Goal: Transaction & Acquisition: Obtain resource

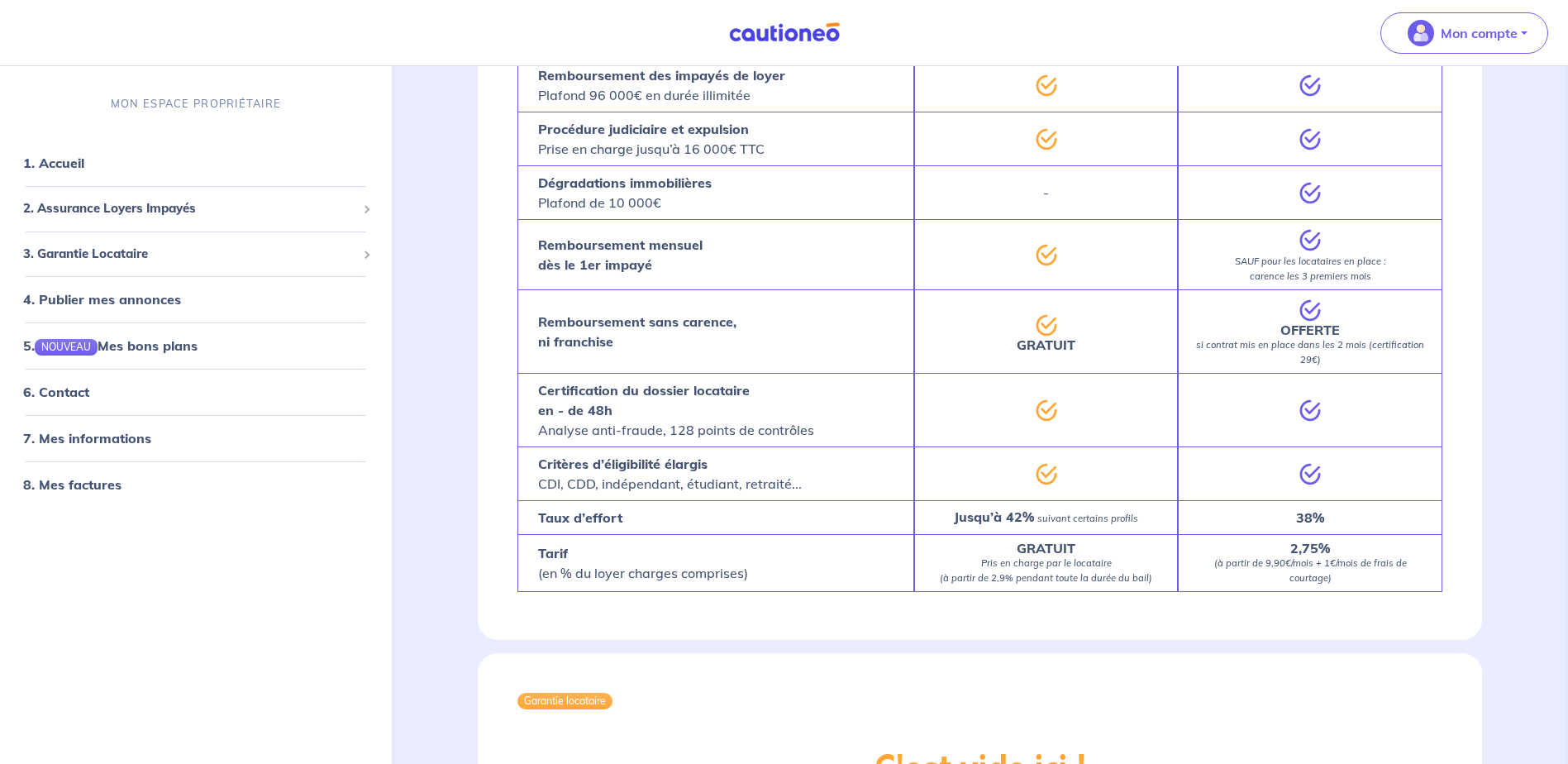
scroll to position [496, 0]
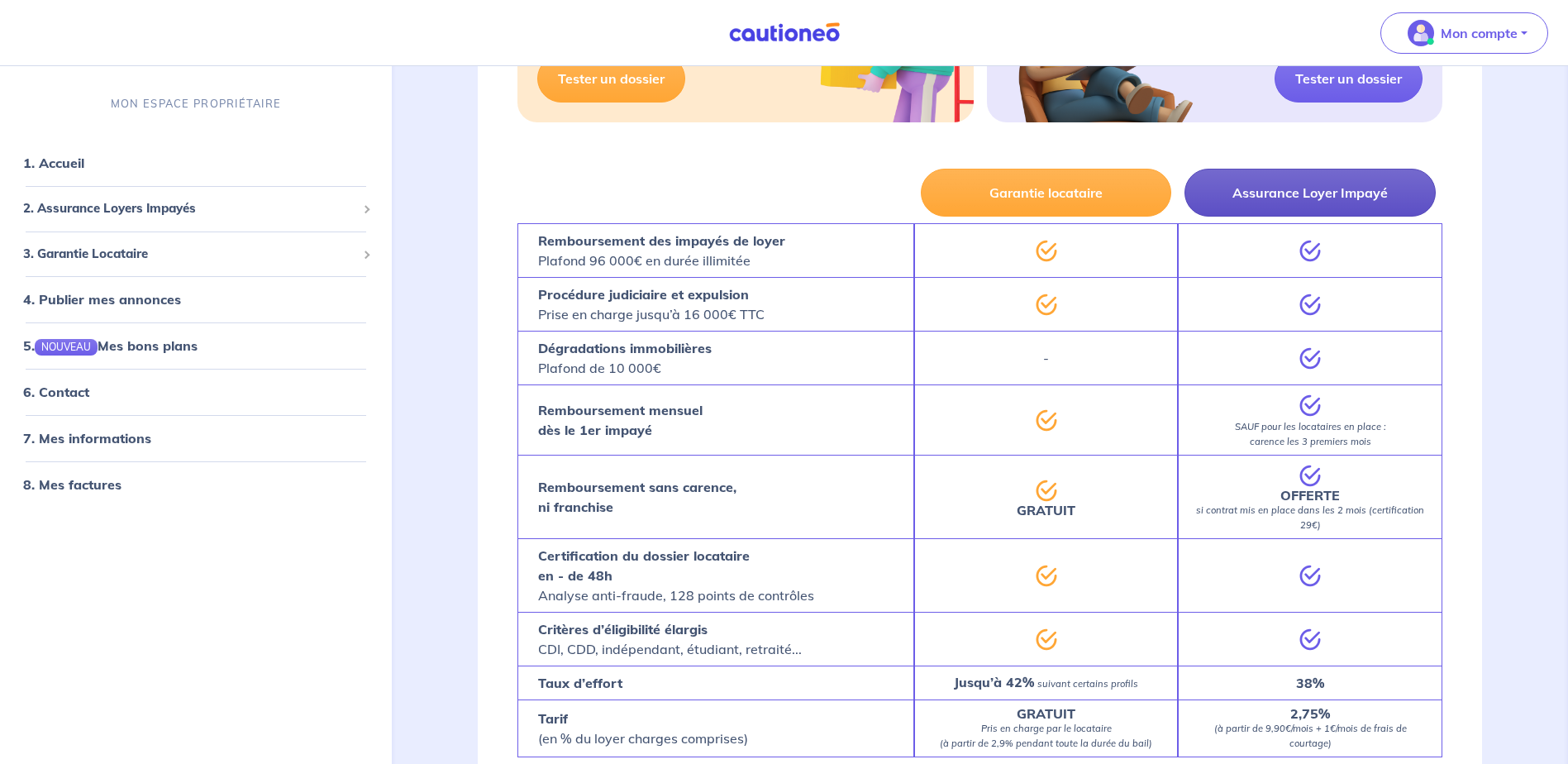
click at [1317, 196] on button "Assurance Loyer Impayé" at bounding box center [1310, 192] width 252 height 48
click at [1368, 198] on button "Assurance Loyer Impayé" at bounding box center [1310, 192] width 252 height 48
click at [1292, 186] on button "Assurance Loyer Impayé" at bounding box center [1310, 192] width 252 height 48
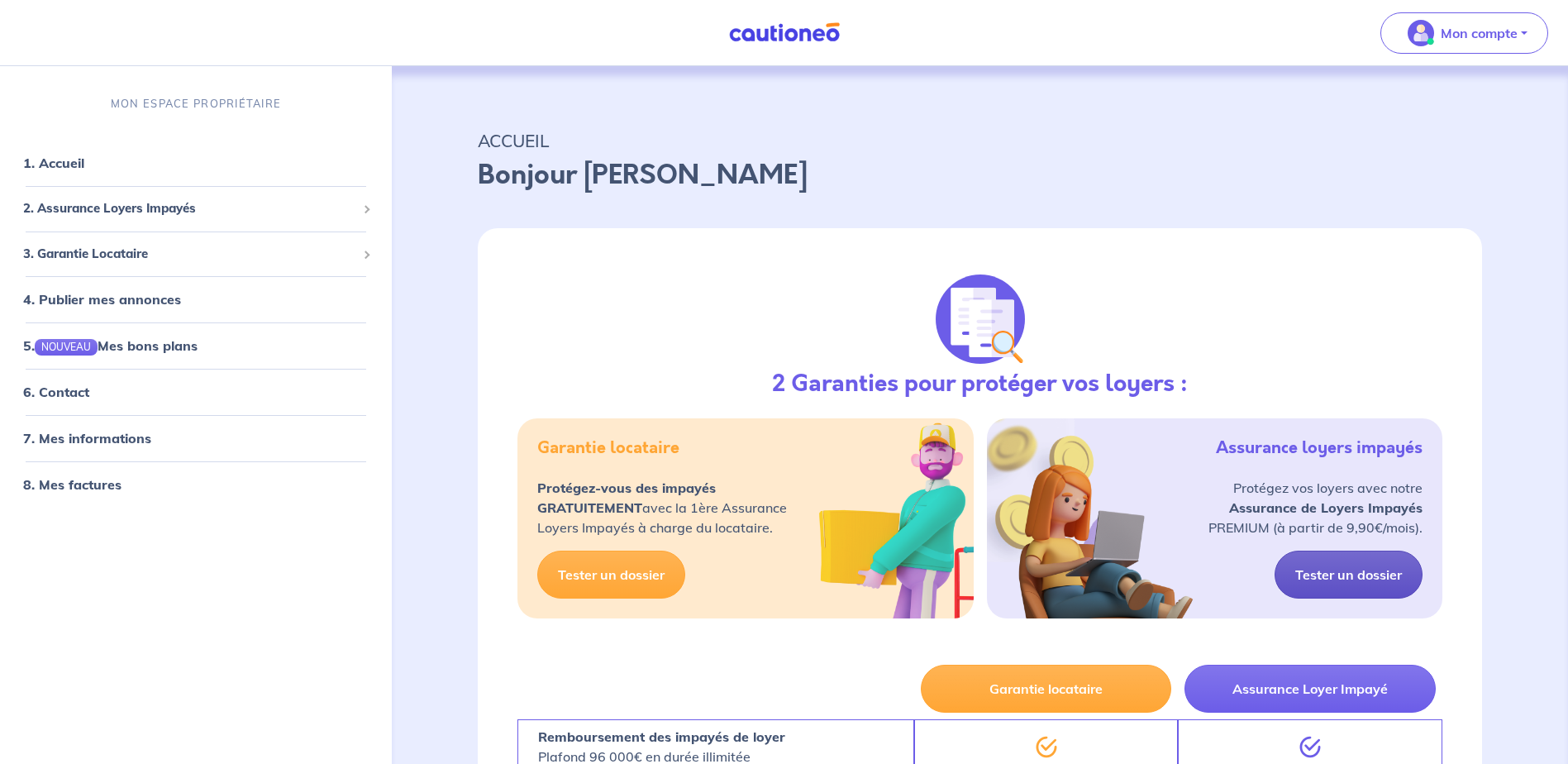
click at [1365, 569] on link "Tester un dossier" at bounding box center [1349, 574] width 148 height 48
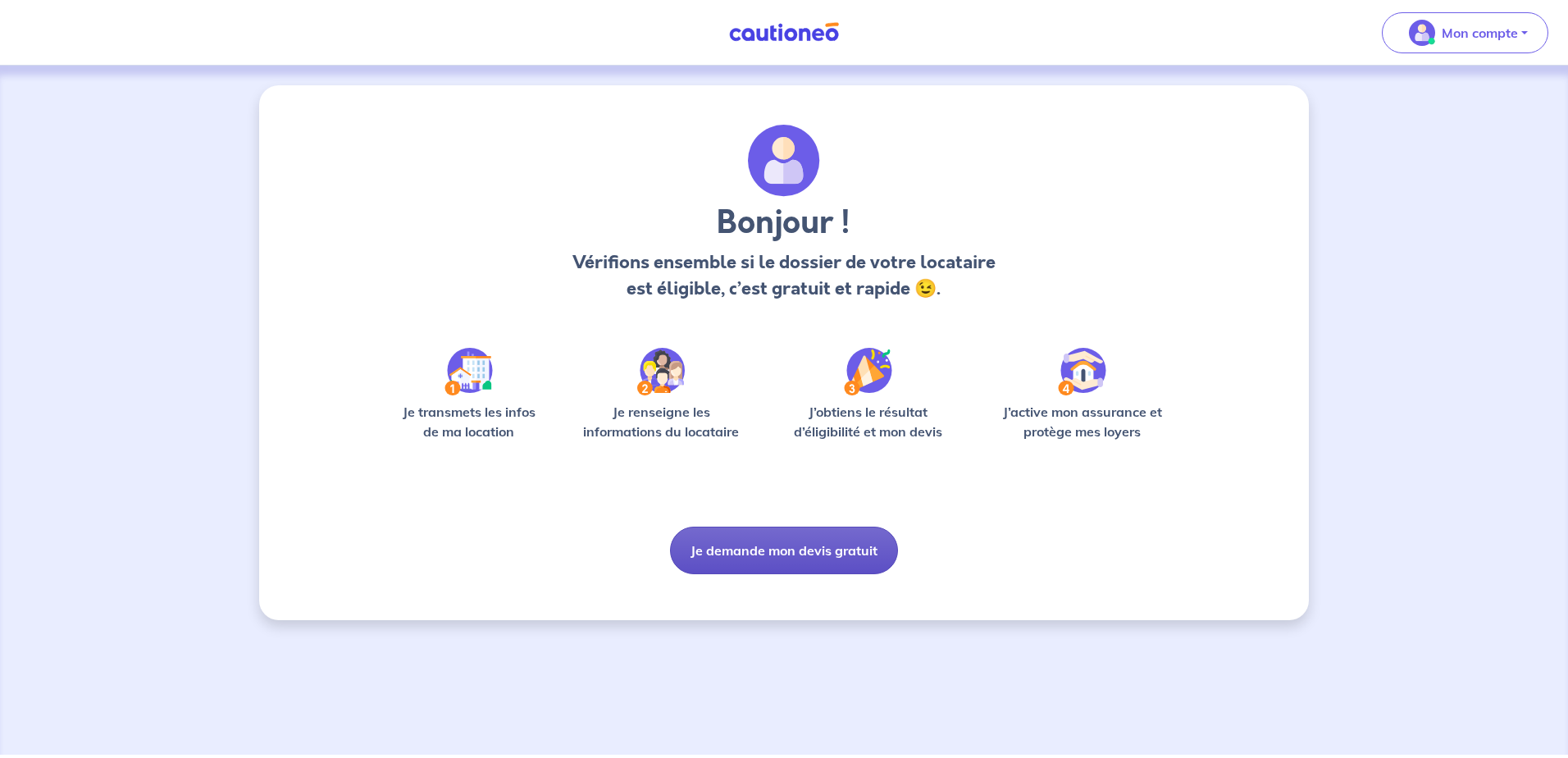
click at [830, 550] on button "Je demande mon devis gratuit" at bounding box center [784, 550] width 228 height 47
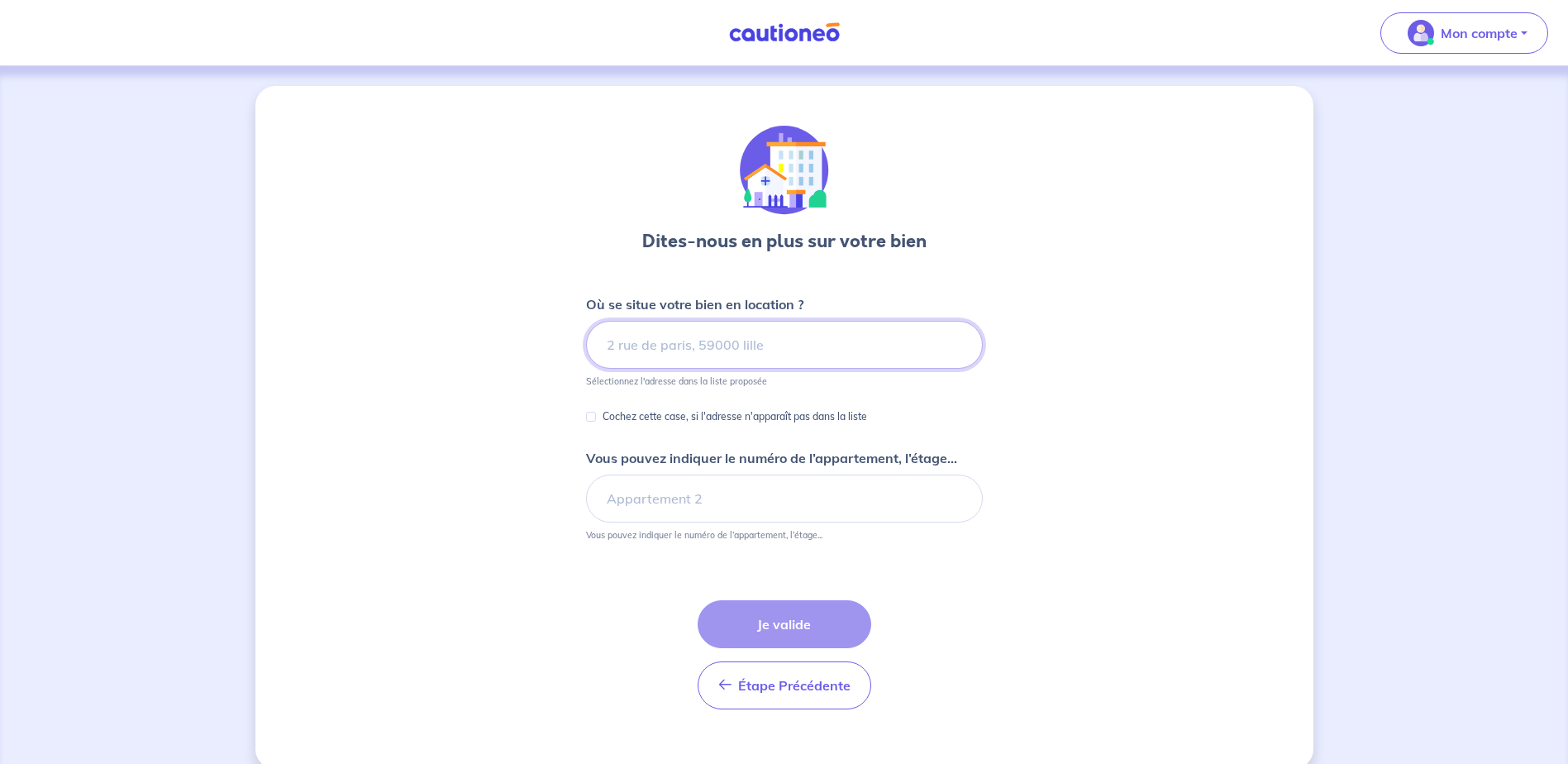
click at [739, 341] on input at bounding box center [785, 344] width 397 height 48
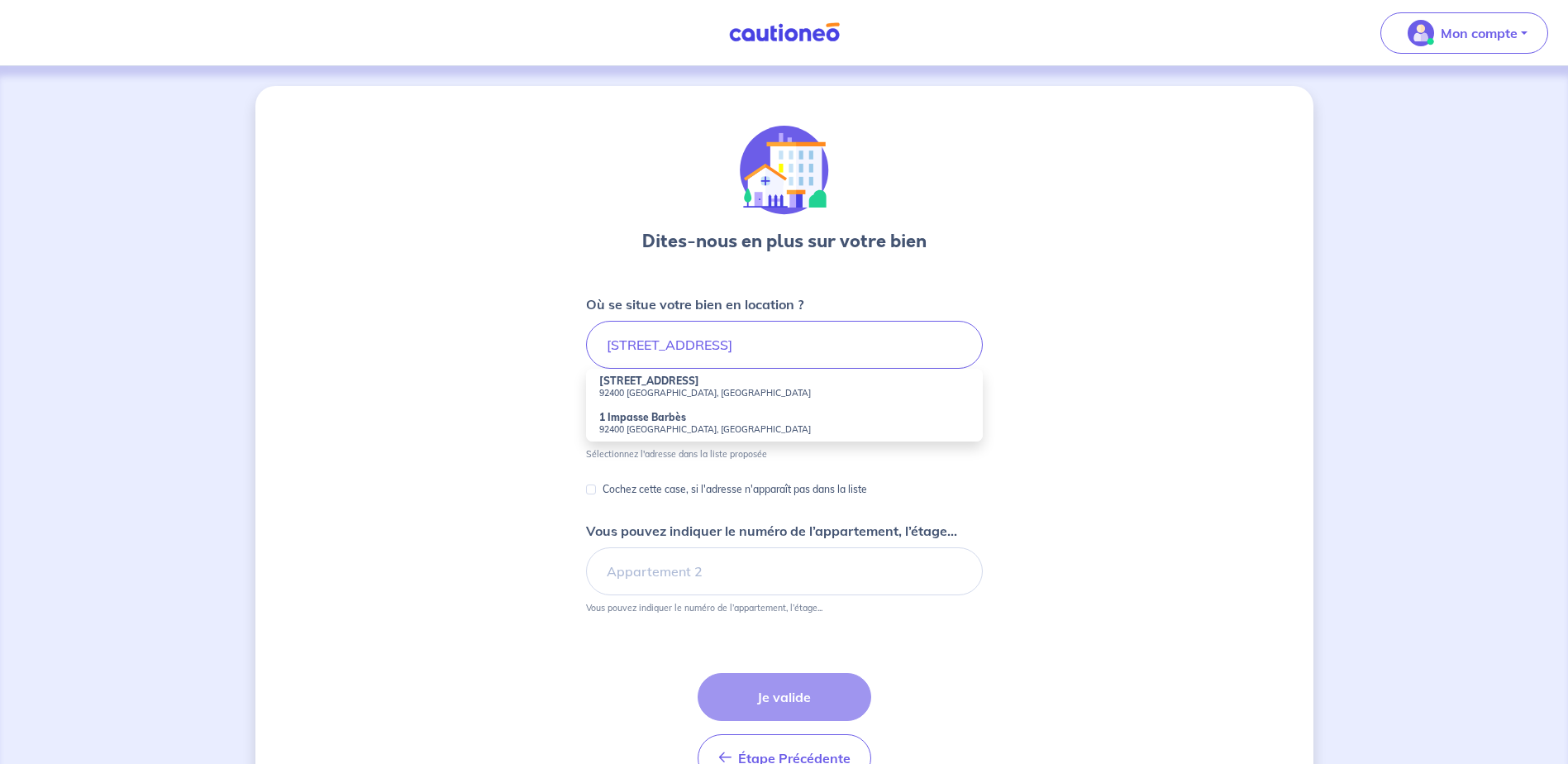
click at [633, 382] on strong "[STREET_ADDRESS]" at bounding box center [649, 381] width 100 height 12
type input "[STREET_ADDRESS]"
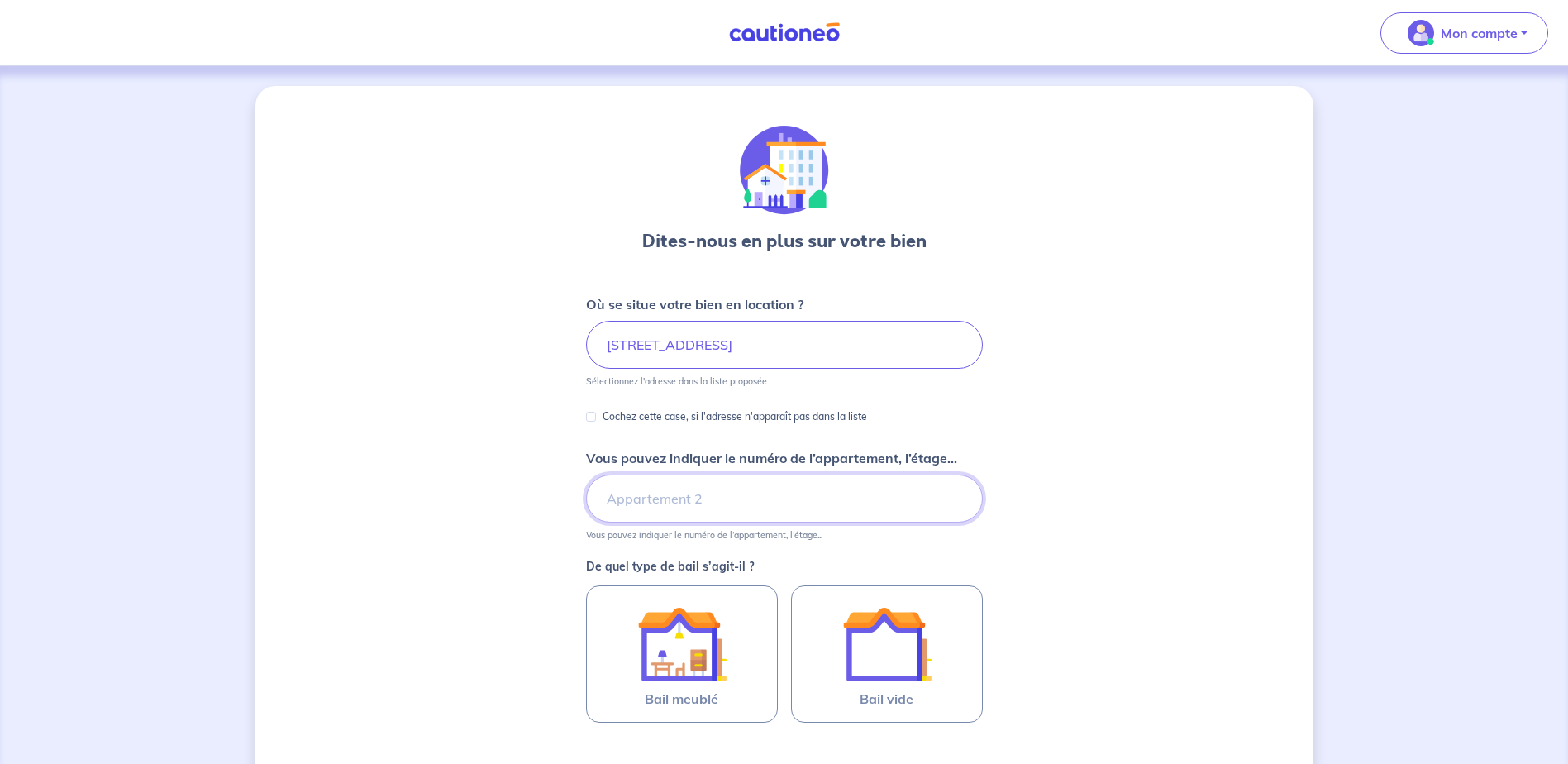
click at [706, 504] on input "Vous pouvez indiquer le numéro de l’appartement, l’étage..." at bounding box center [785, 498] width 397 height 48
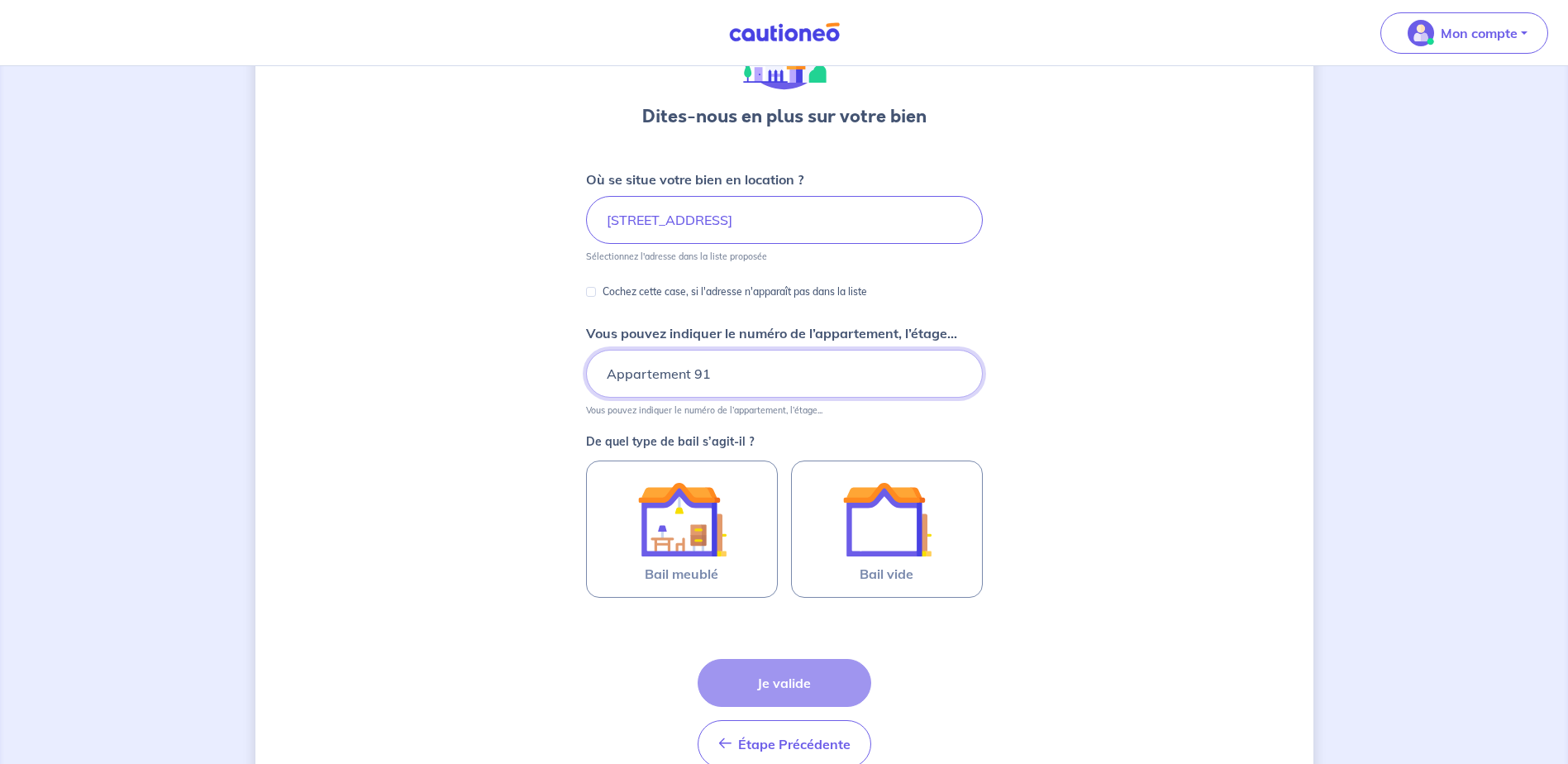
scroll to position [166, 0]
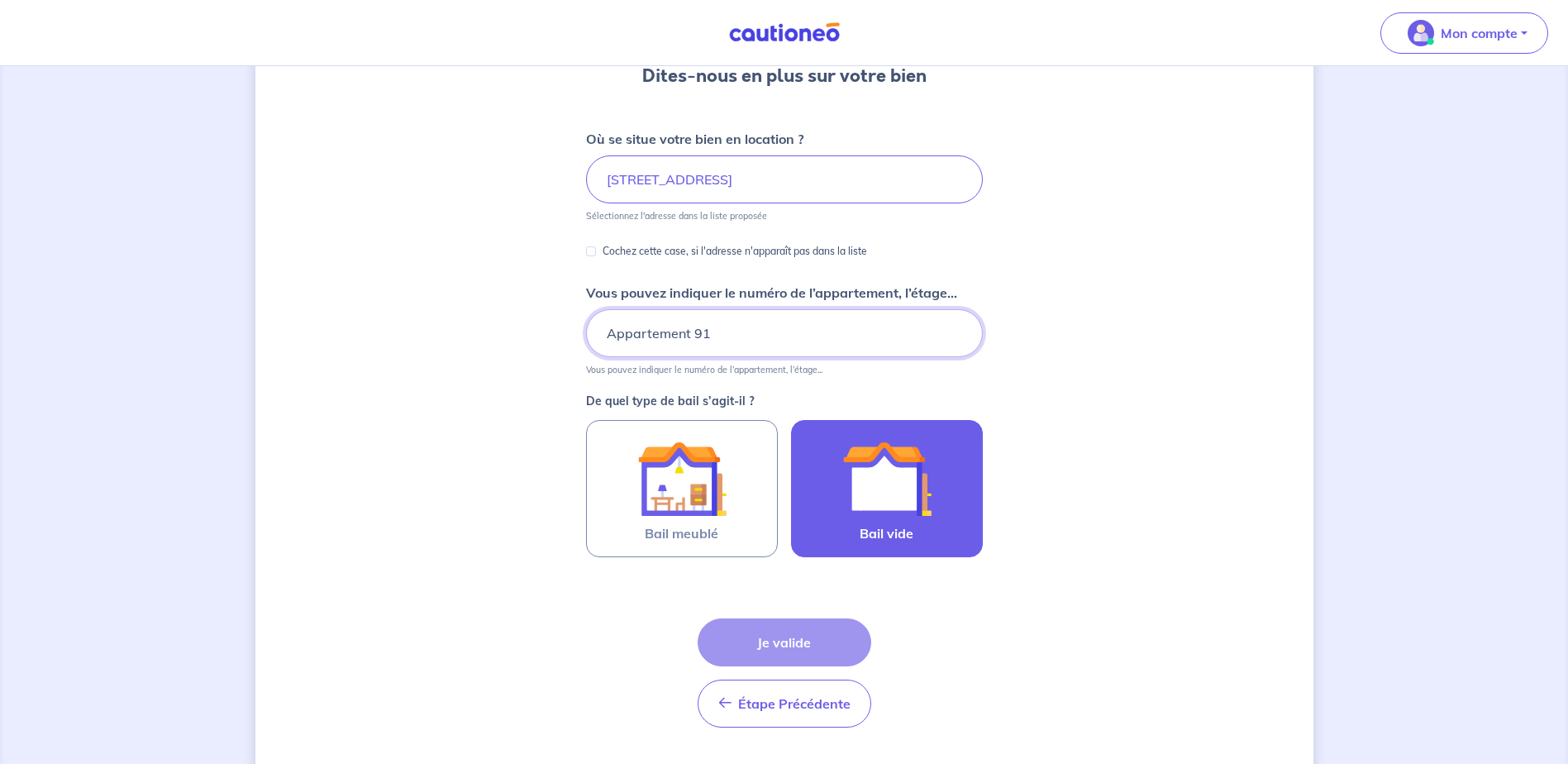
type input "Appartement 91"
click at [936, 519] on label "Bail vide" at bounding box center [886, 488] width 192 height 137
click at [0, 0] on input "Bail vide" at bounding box center [0, 0] width 0 height 0
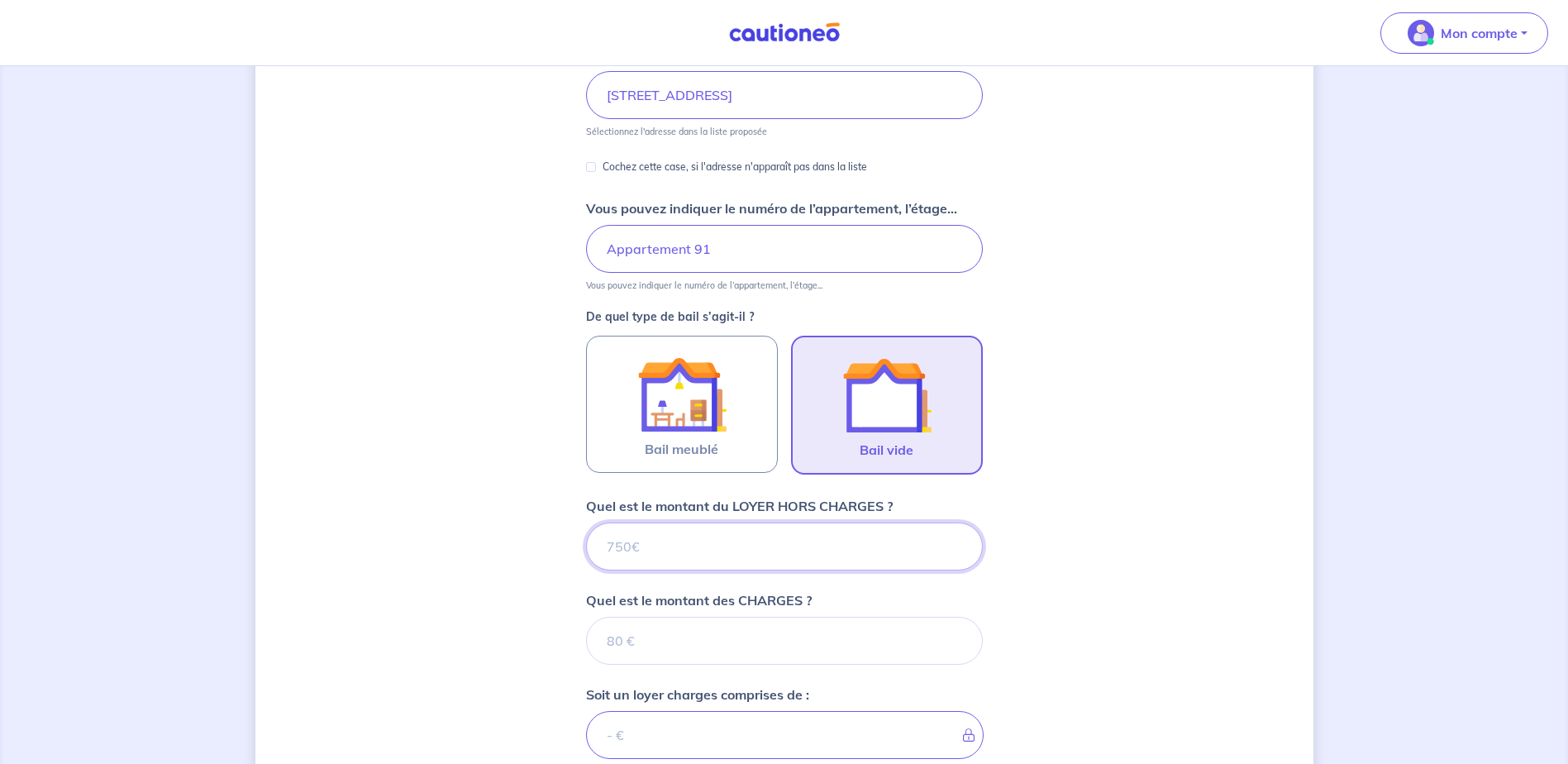
scroll to position [511, 0]
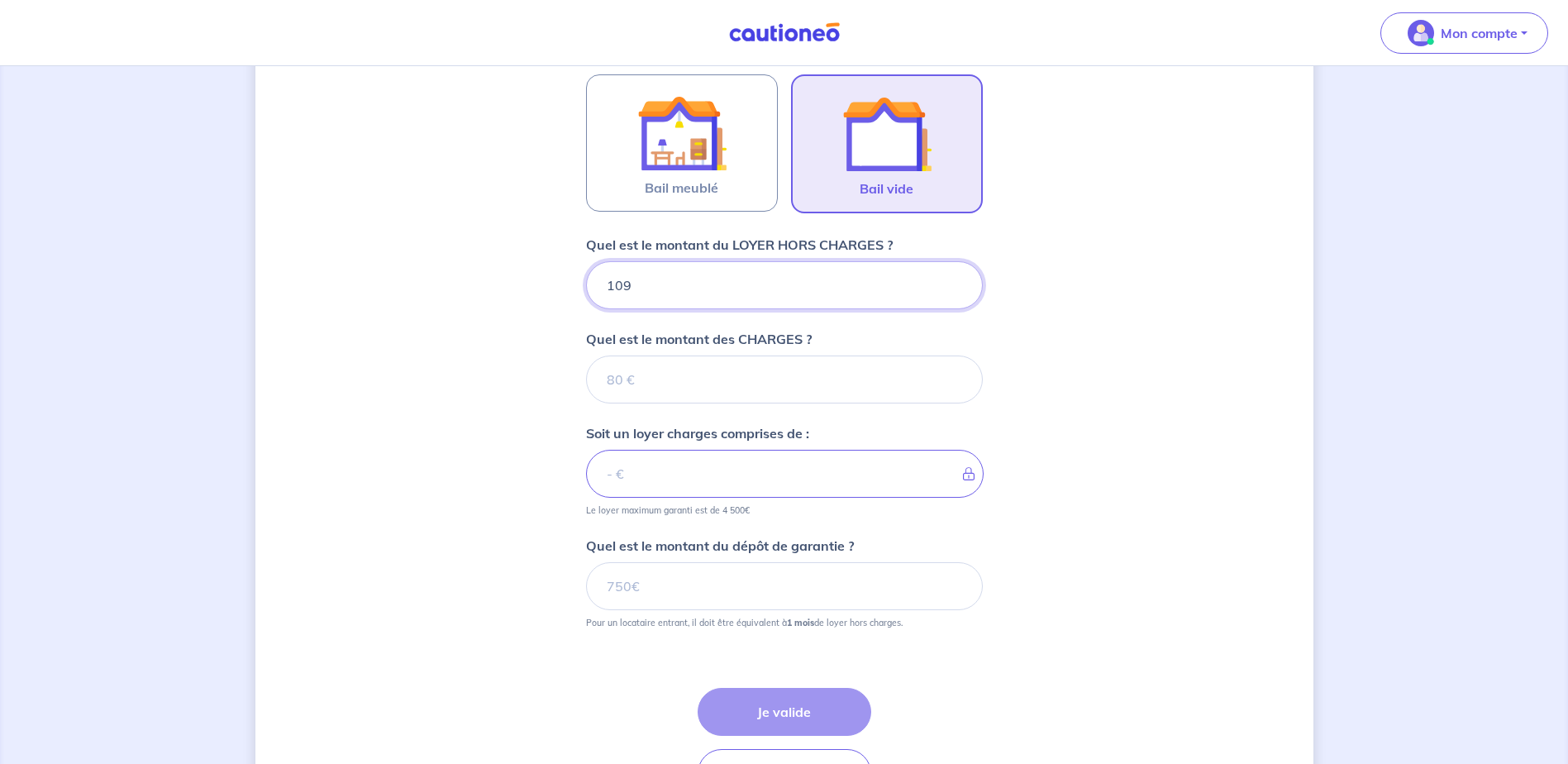
type input "1090"
click at [791, 378] on input "Quel est le montant des CHARGES ?" at bounding box center [785, 379] width 397 height 48
type input "90"
type input "1180"
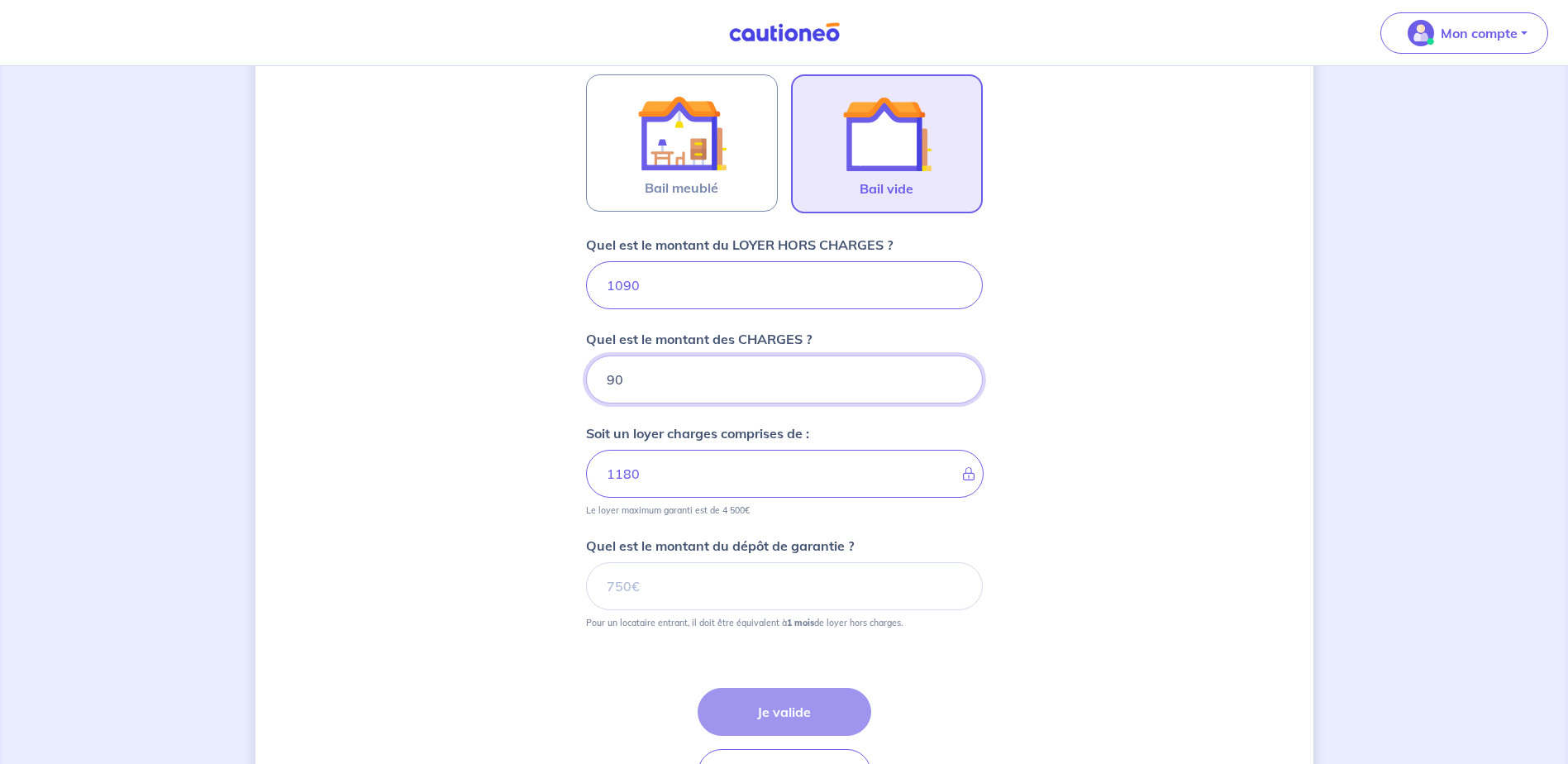
type input "90"
click at [856, 575] on input "Quel est le montant du dépôt de garantie ?" at bounding box center [785, 585] width 397 height 48
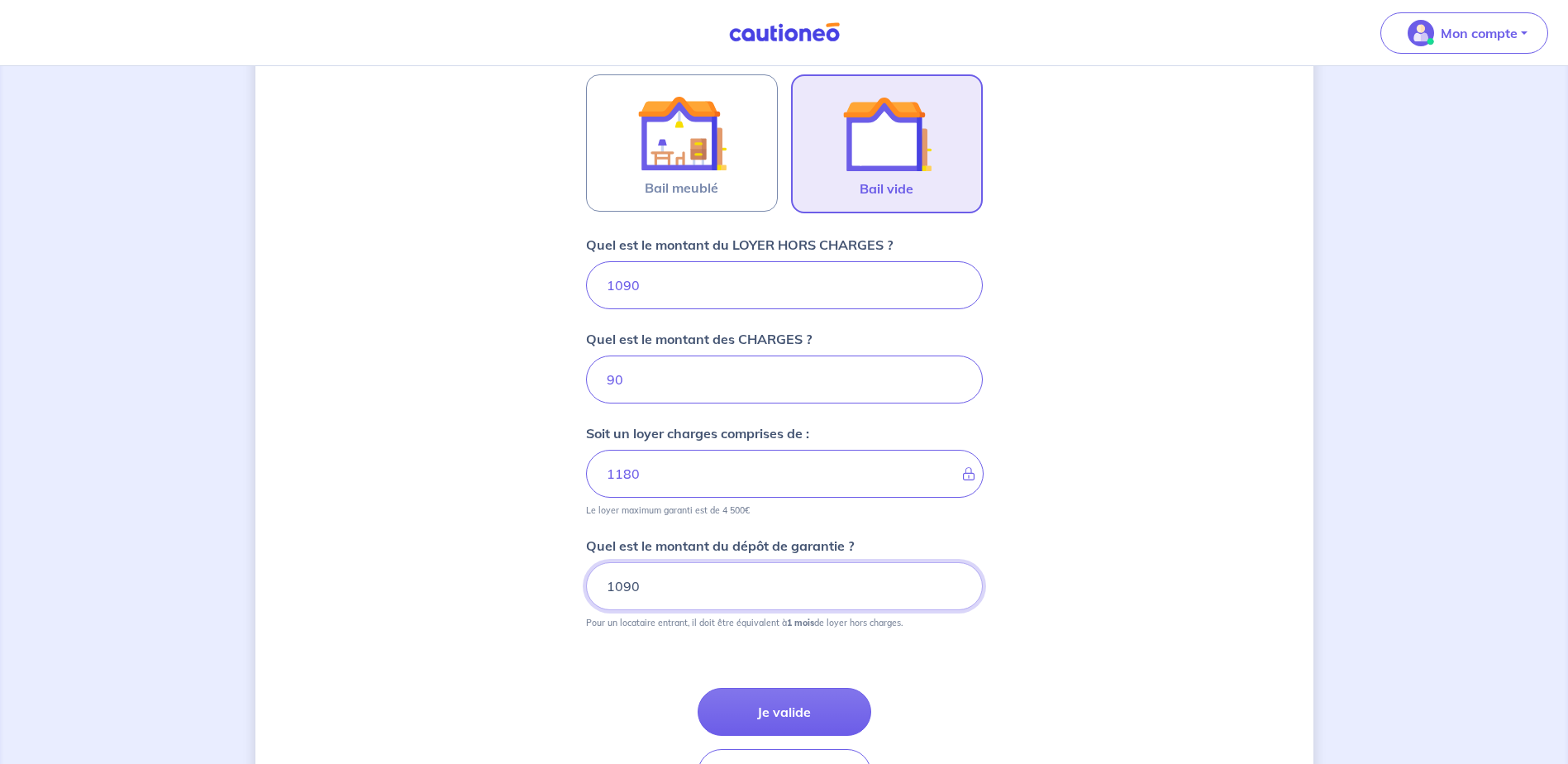
type input "1090"
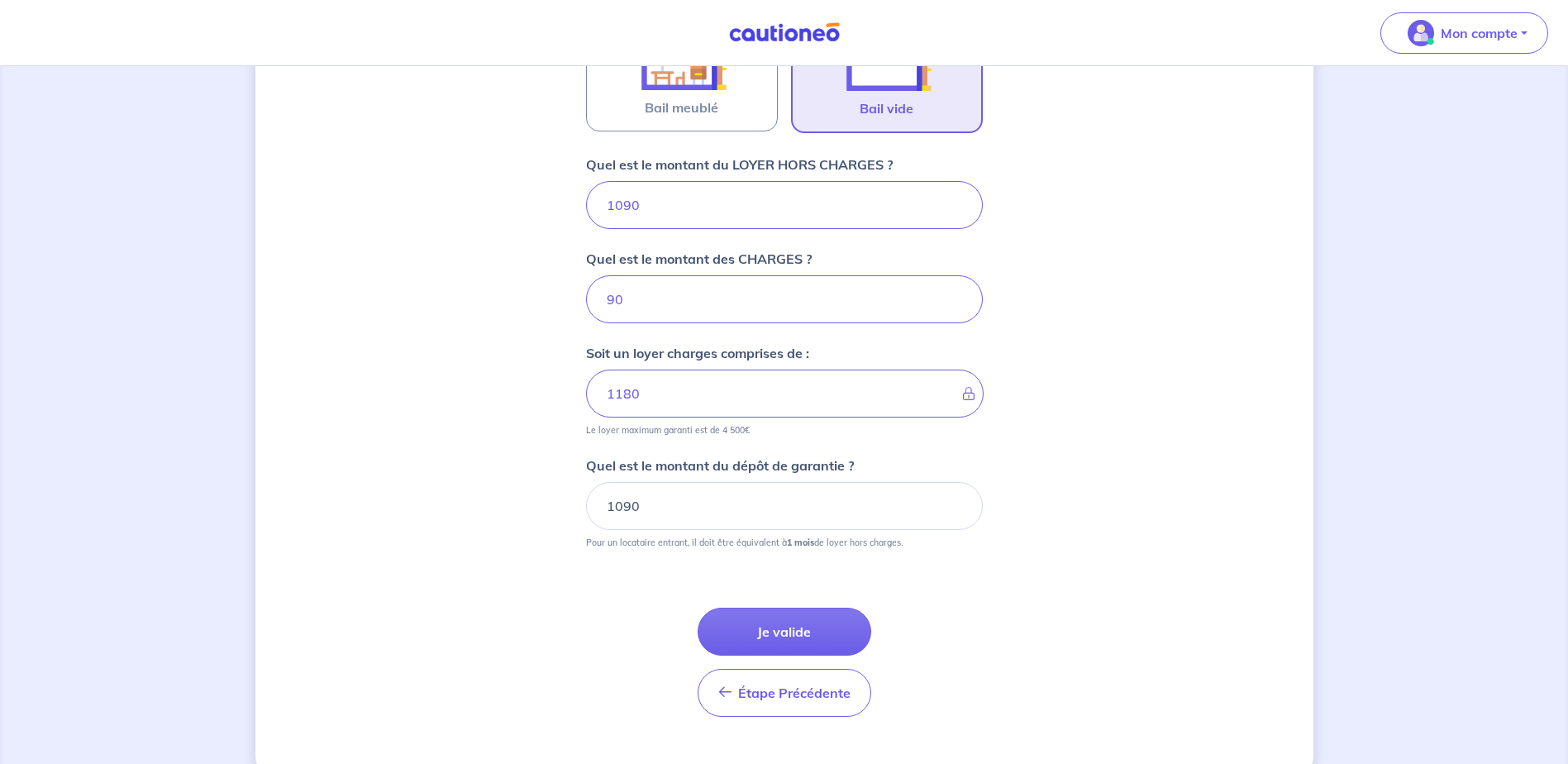
scroll to position [624, 0]
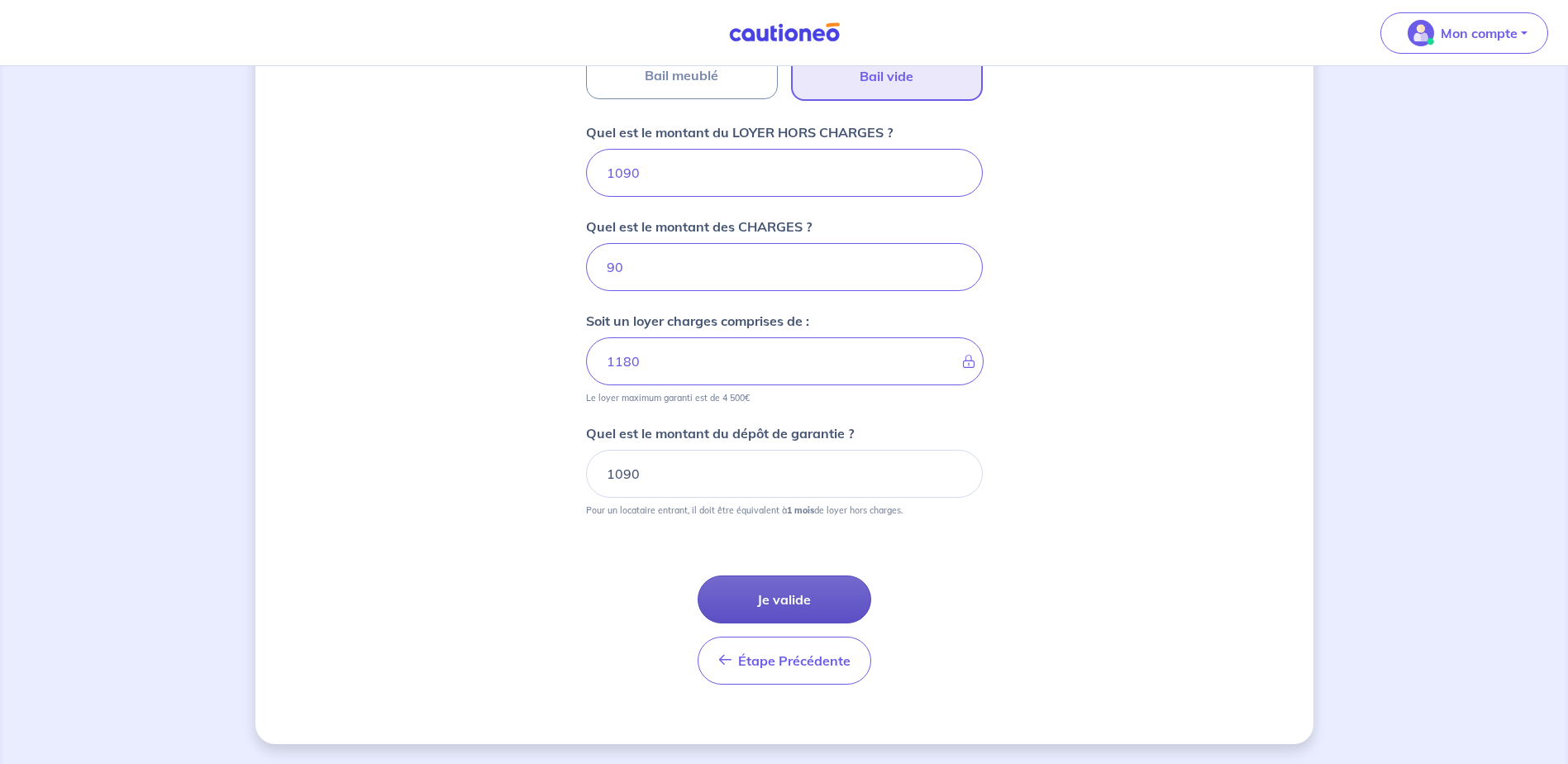
click at [801, 596] on button "Je valide" at bounding box center [785, 598] width 173 height 48
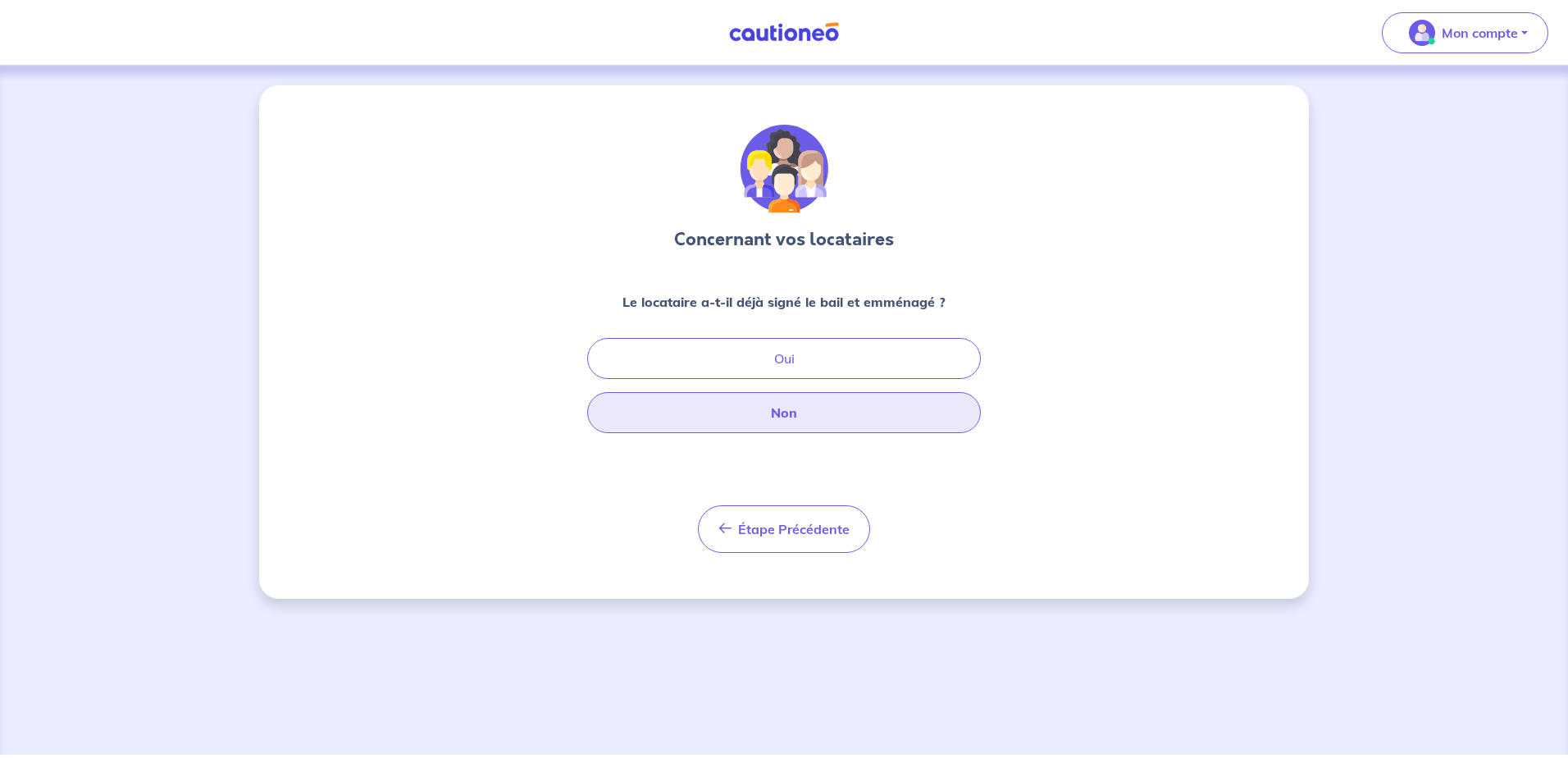
click at [801, 415] on button "Non" at bounding box center [784, 413] width 394 height 41
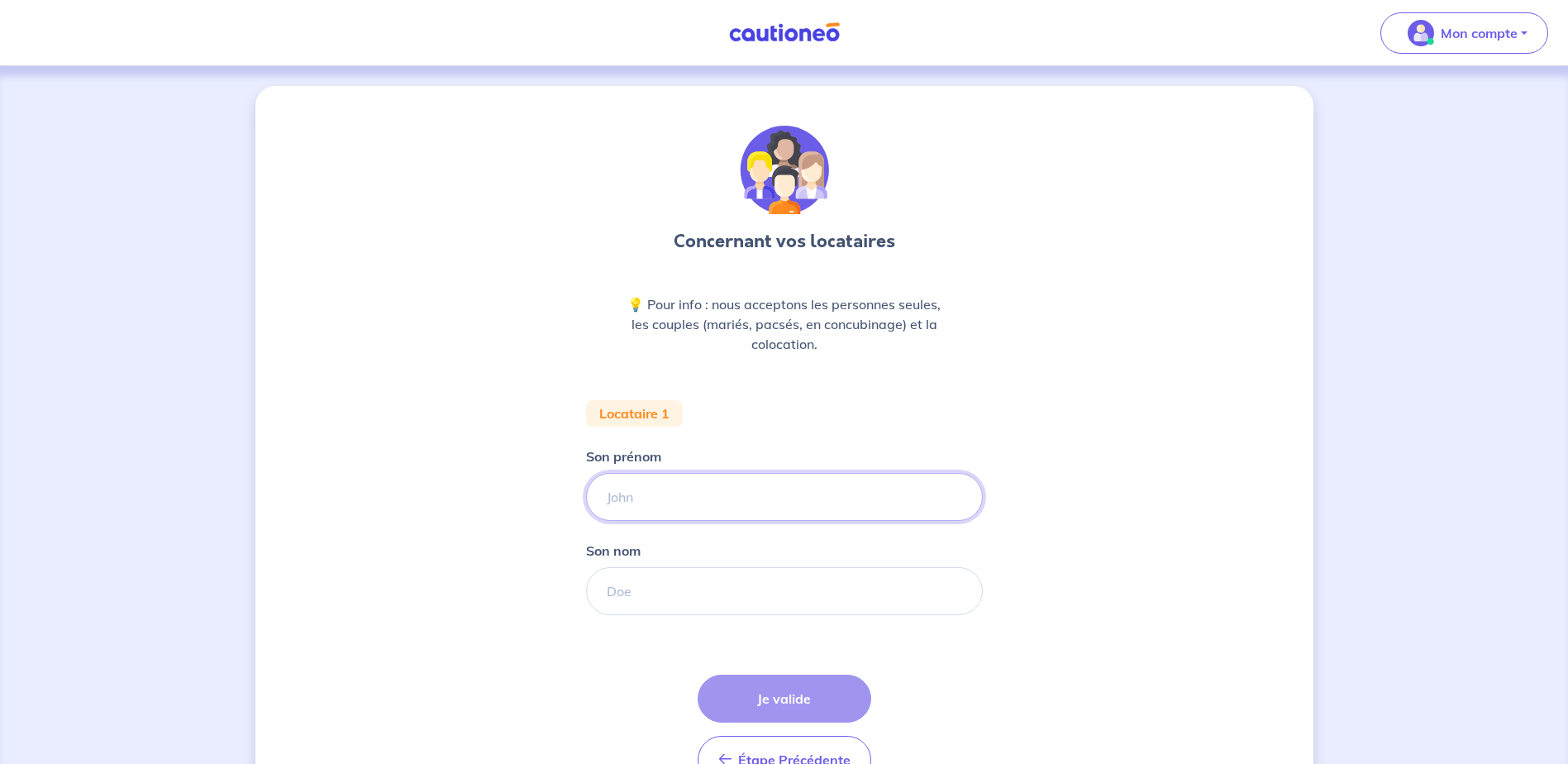
click at [762, 489] on input "Son prénom" at bounding box center [785, 496] width 397 height 48
type input "[PERSON_NAME]"
paste input "BELMAKADEM"
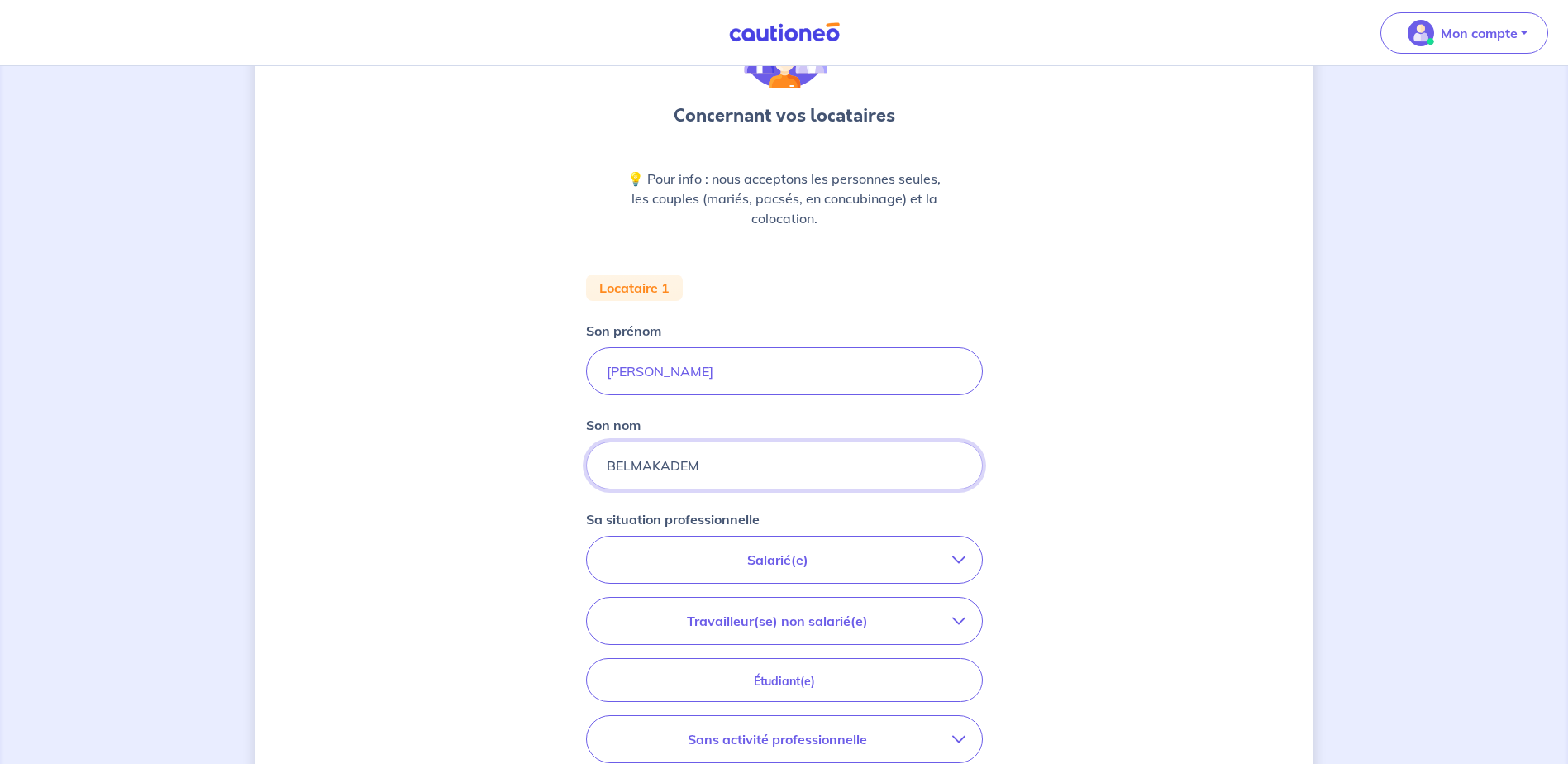
scroll to position [166, 0]
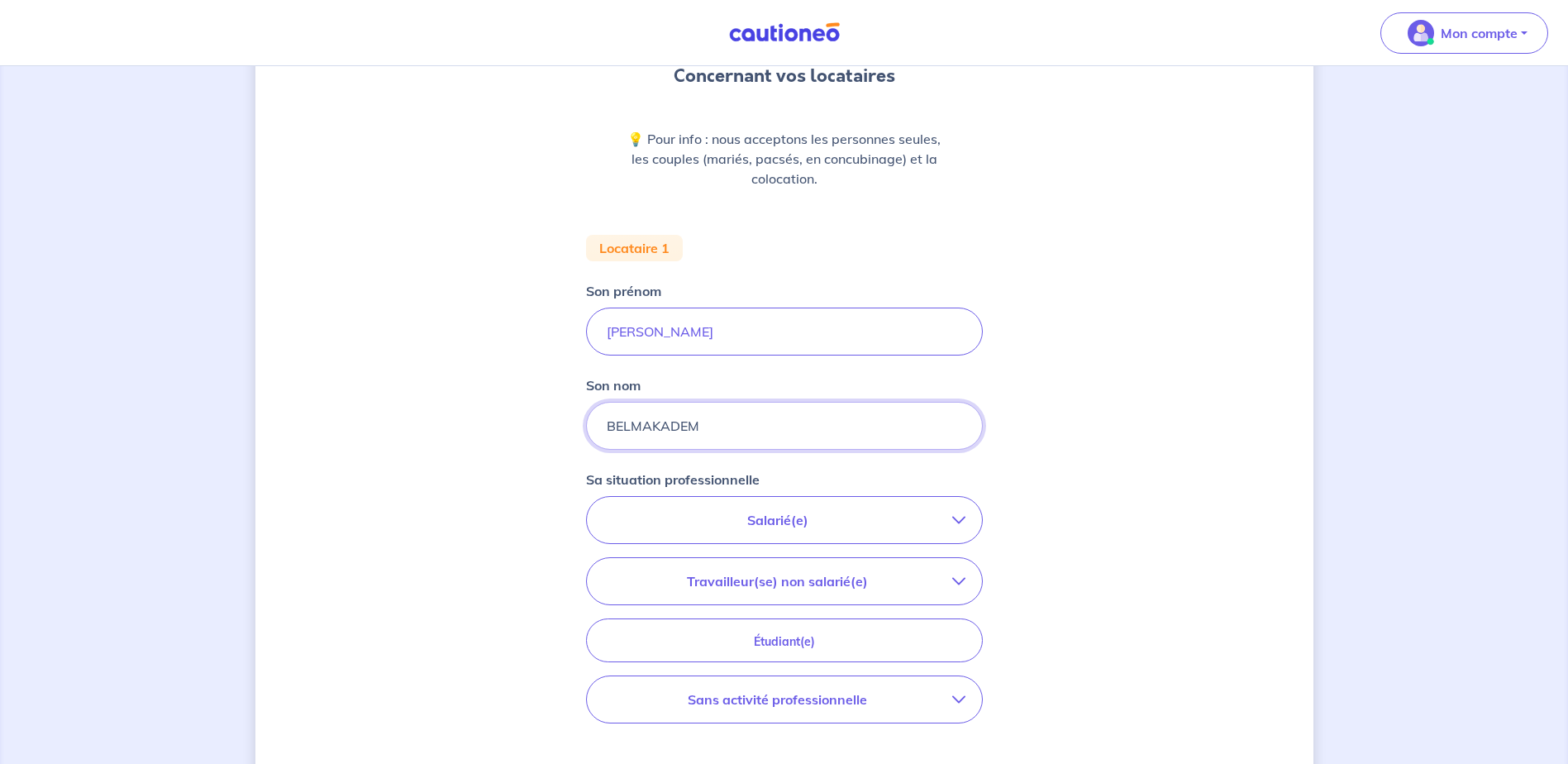
type input "BELMAKADEM"
click at [835, 522] on p "Salarié(e)" at bounding box center [778, 519] width 349 height 20
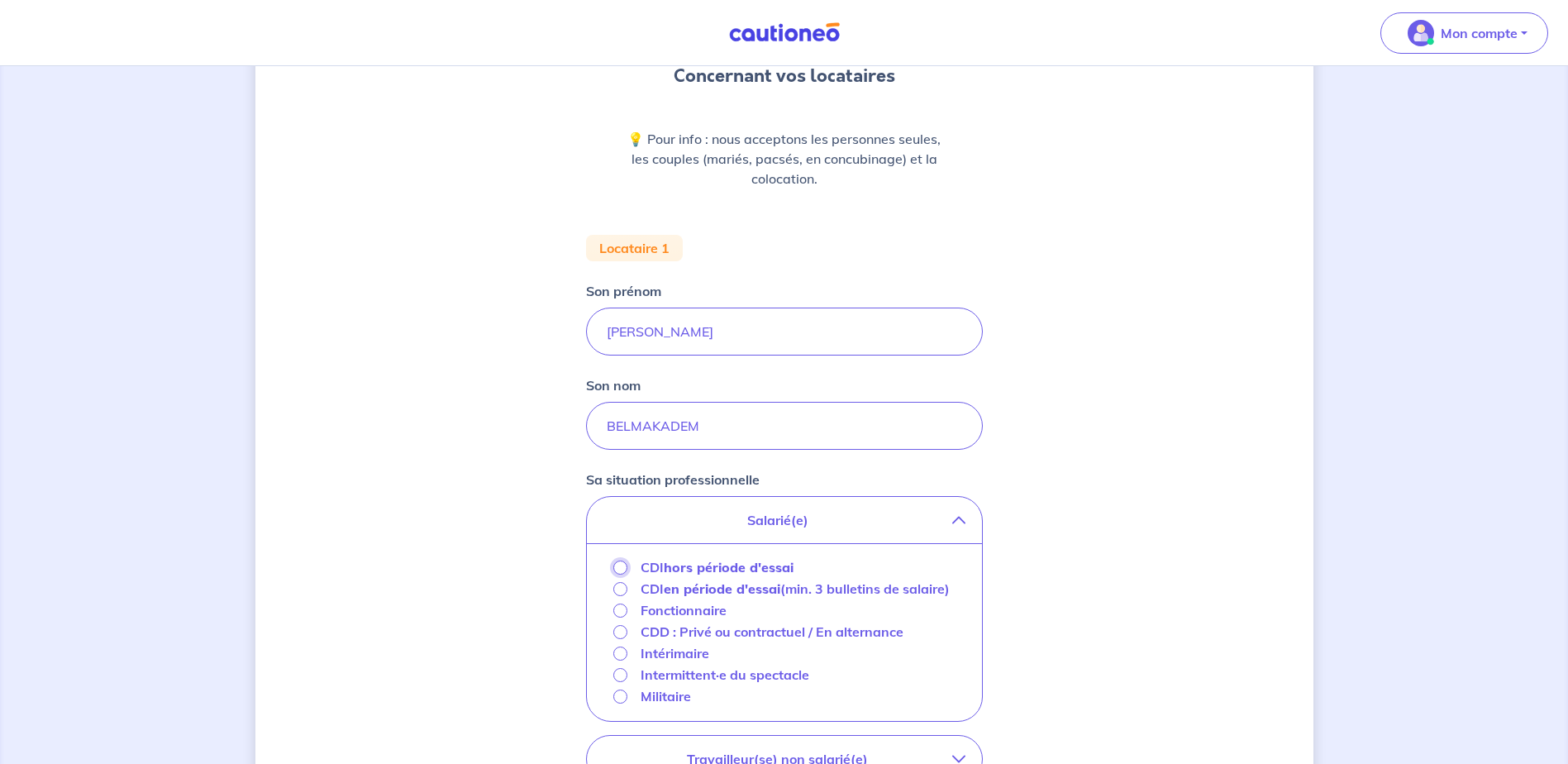
click at [613, 567] on input "CDI hors période d'essai" at bounding box center [620, 567] width 14 height 14
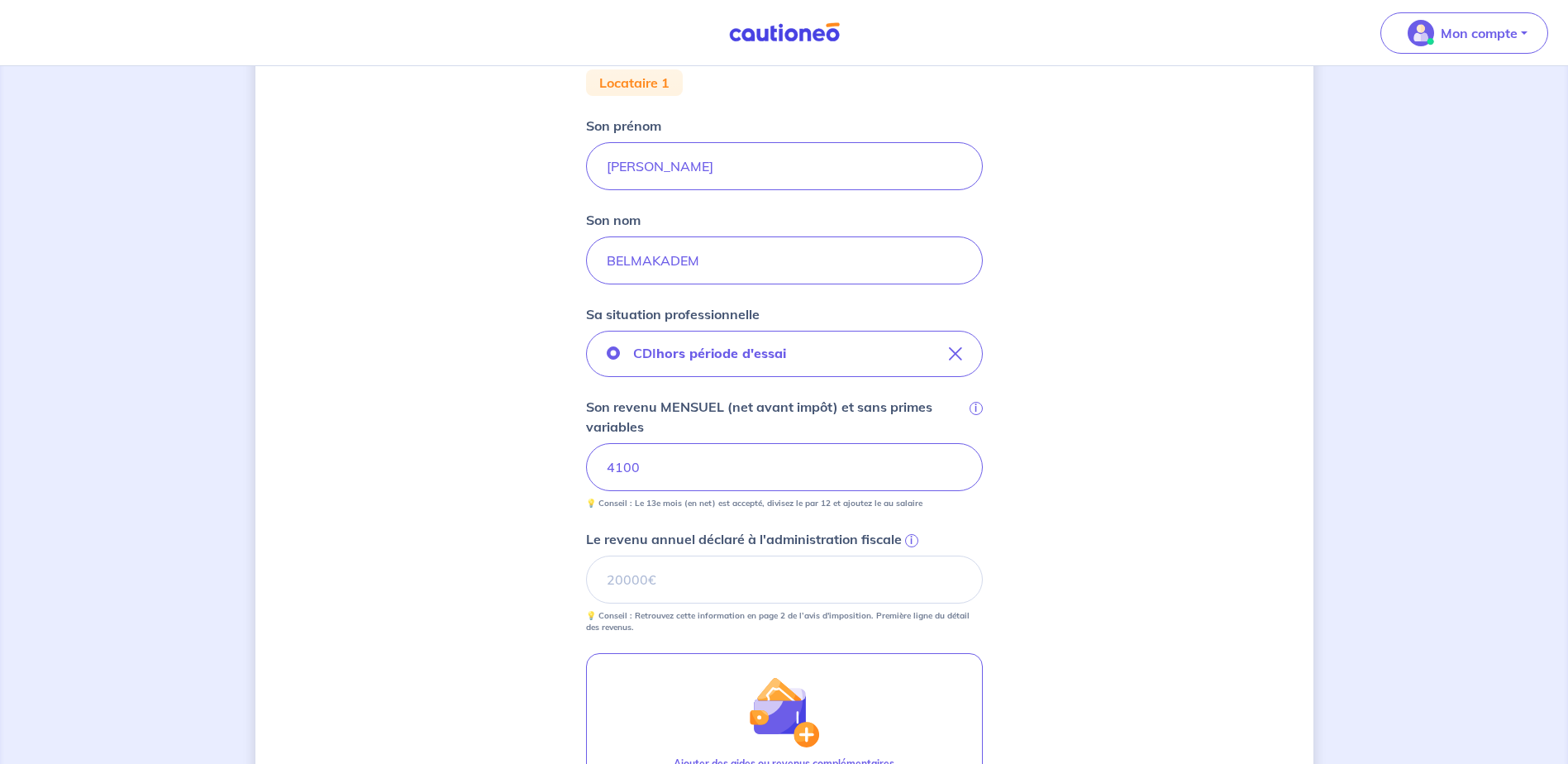
scroll to position [633, 0]
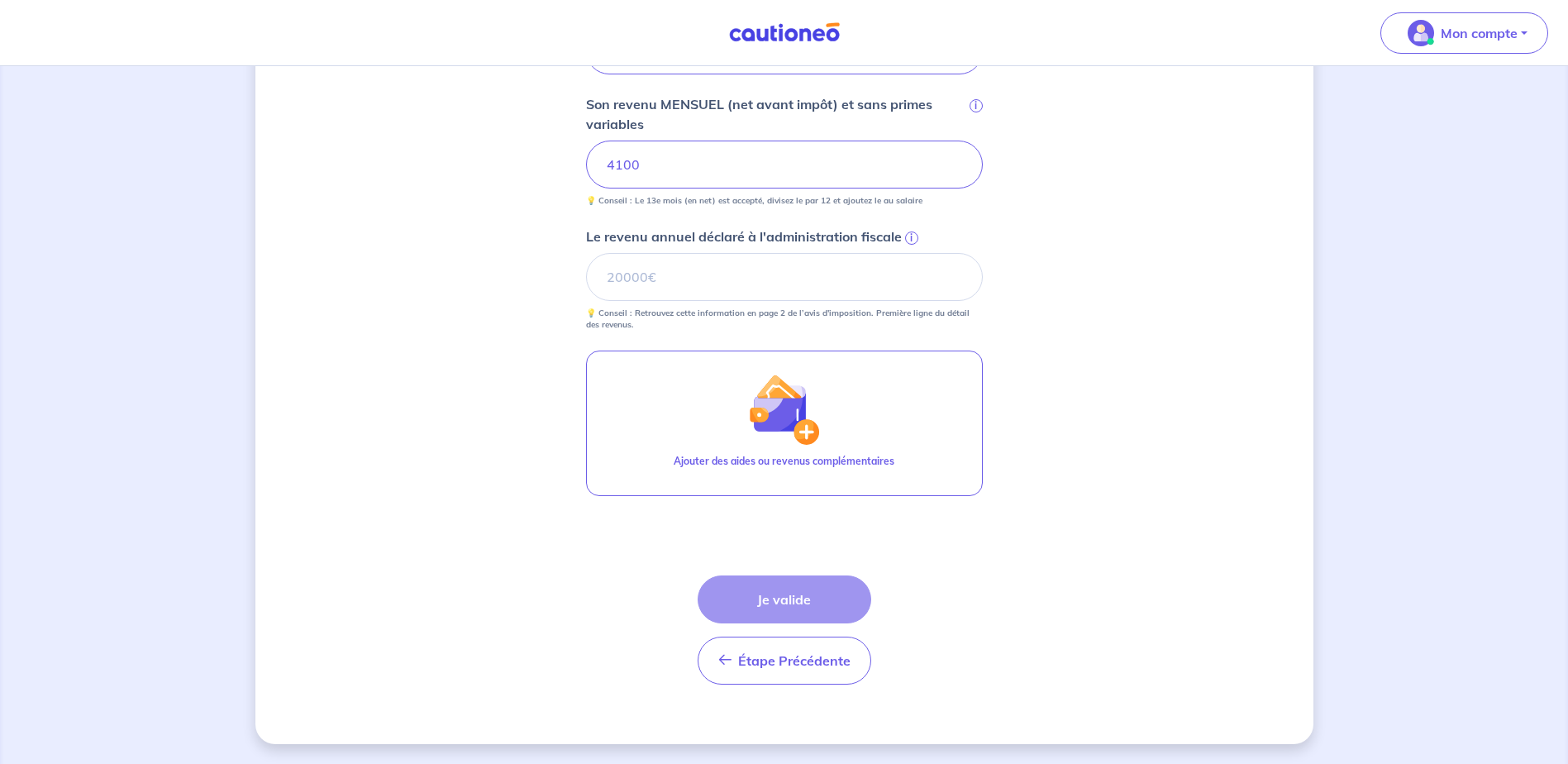
click at [805, 608] on div "Étape Précédente Précédent Je valide Je valide" at bounding box center [785, 630] width 173 height 109
click at [912, 242] on span "i" at bounding box center [911, 238] width 13 height 13
click at [912, 253] on input "Le revenu annuel déclaré à l'administration fiscale i" at bounding box center [785, 277] width 397 height 48
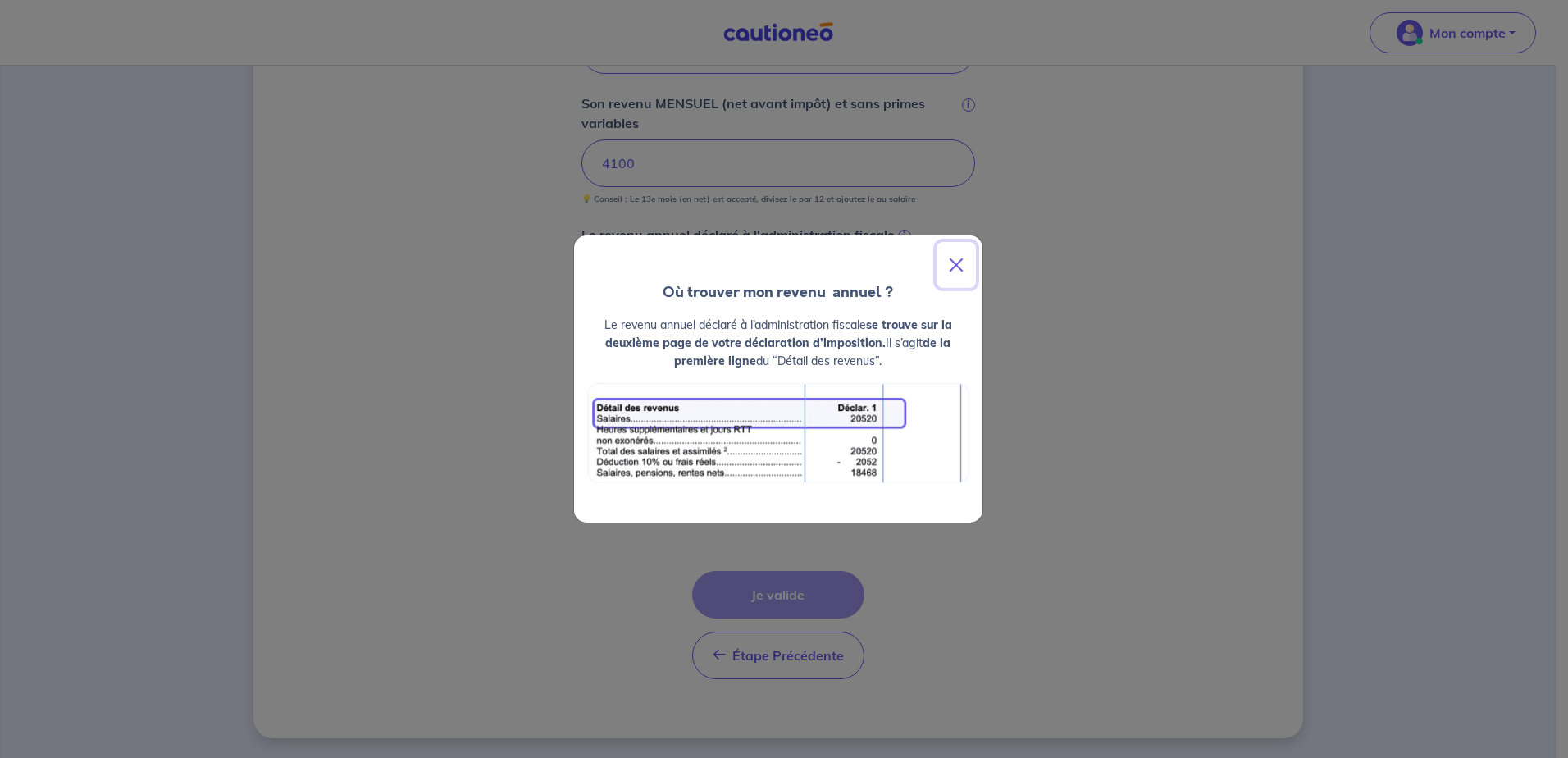
click at [953, 266] on button "Close" at bounding box center [956, 264] width 40 height 46
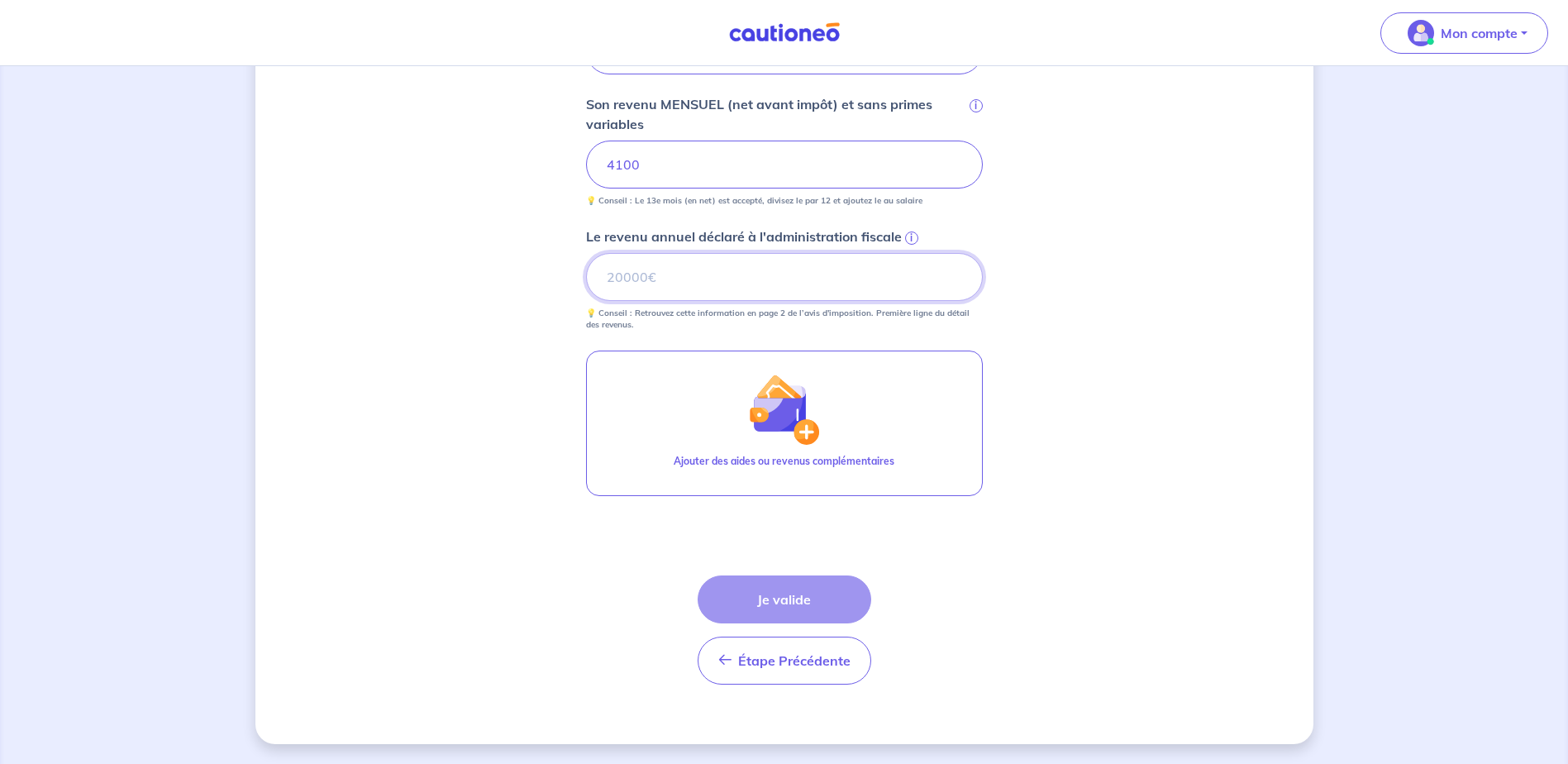
click at [775, 273] on input "Le revenu annuel déclaré à l'administration fiscale i" at bounding box center [785, 277] width 397 height 48
type input "49200"
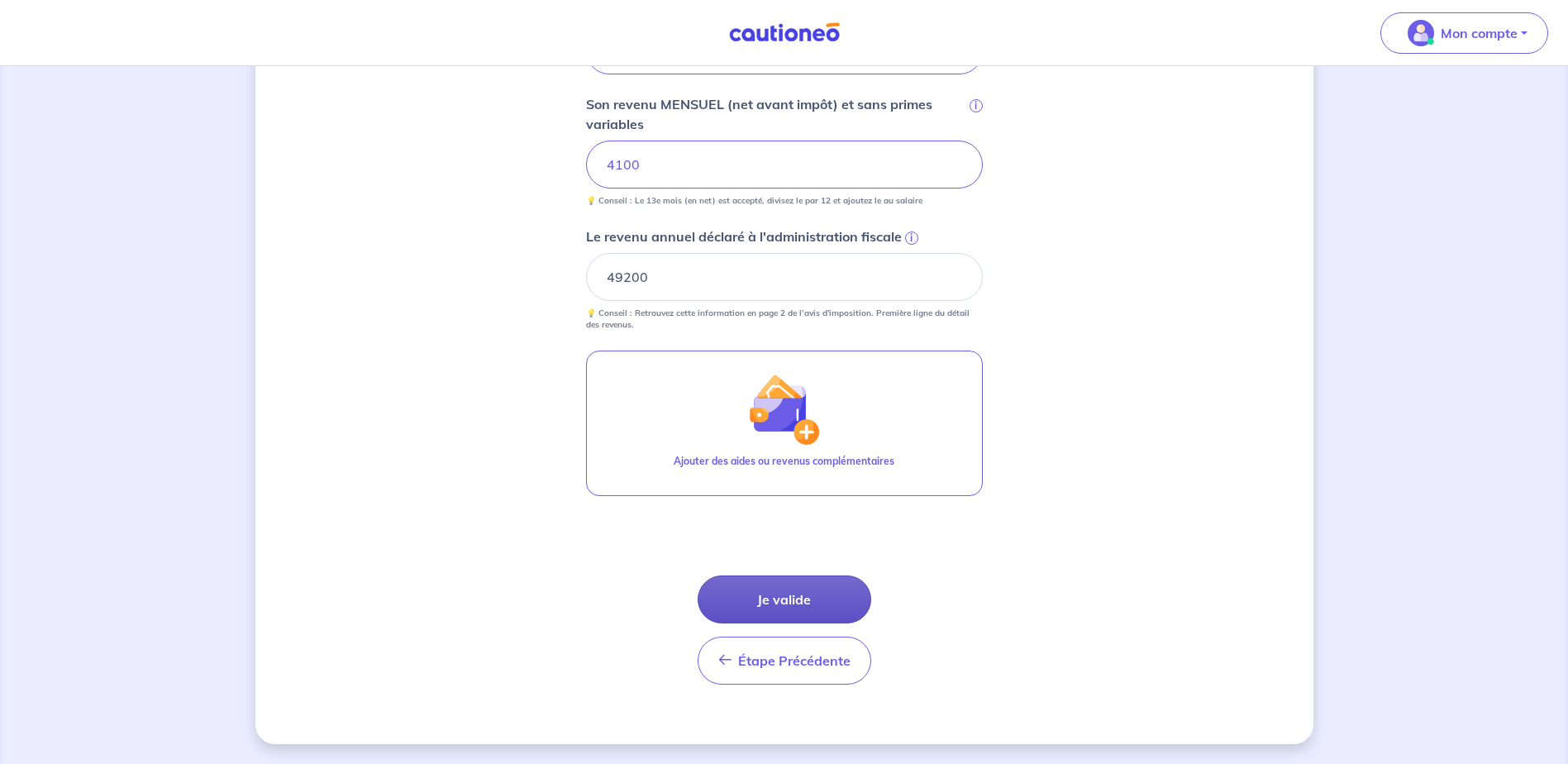
click at [823, 602] on button "Je valide" at bounding box center [785, 598] width 173 height 48
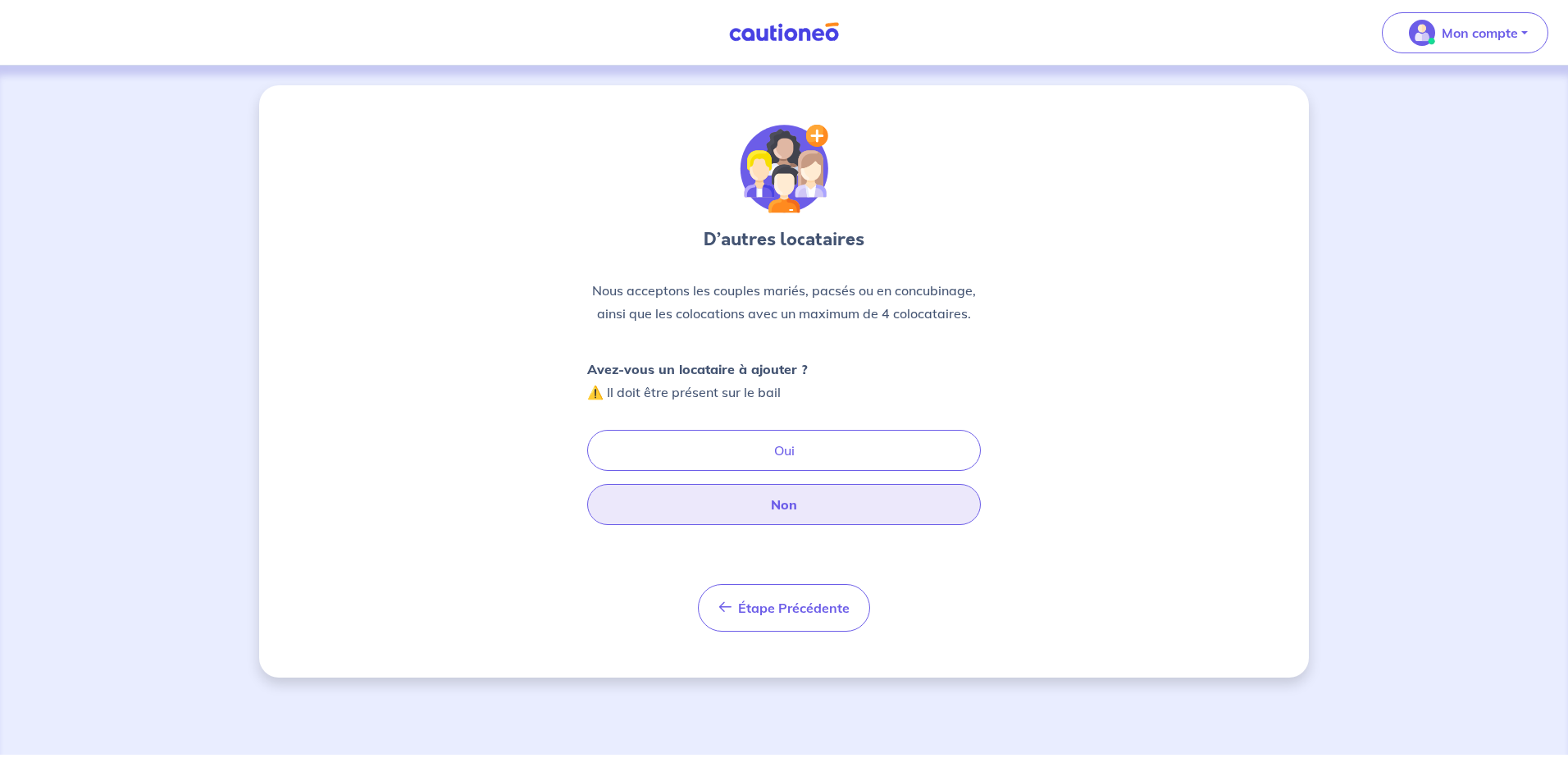
click at [828, 514] on button "Non" at bounding box center [784, 504] width 394 height 41
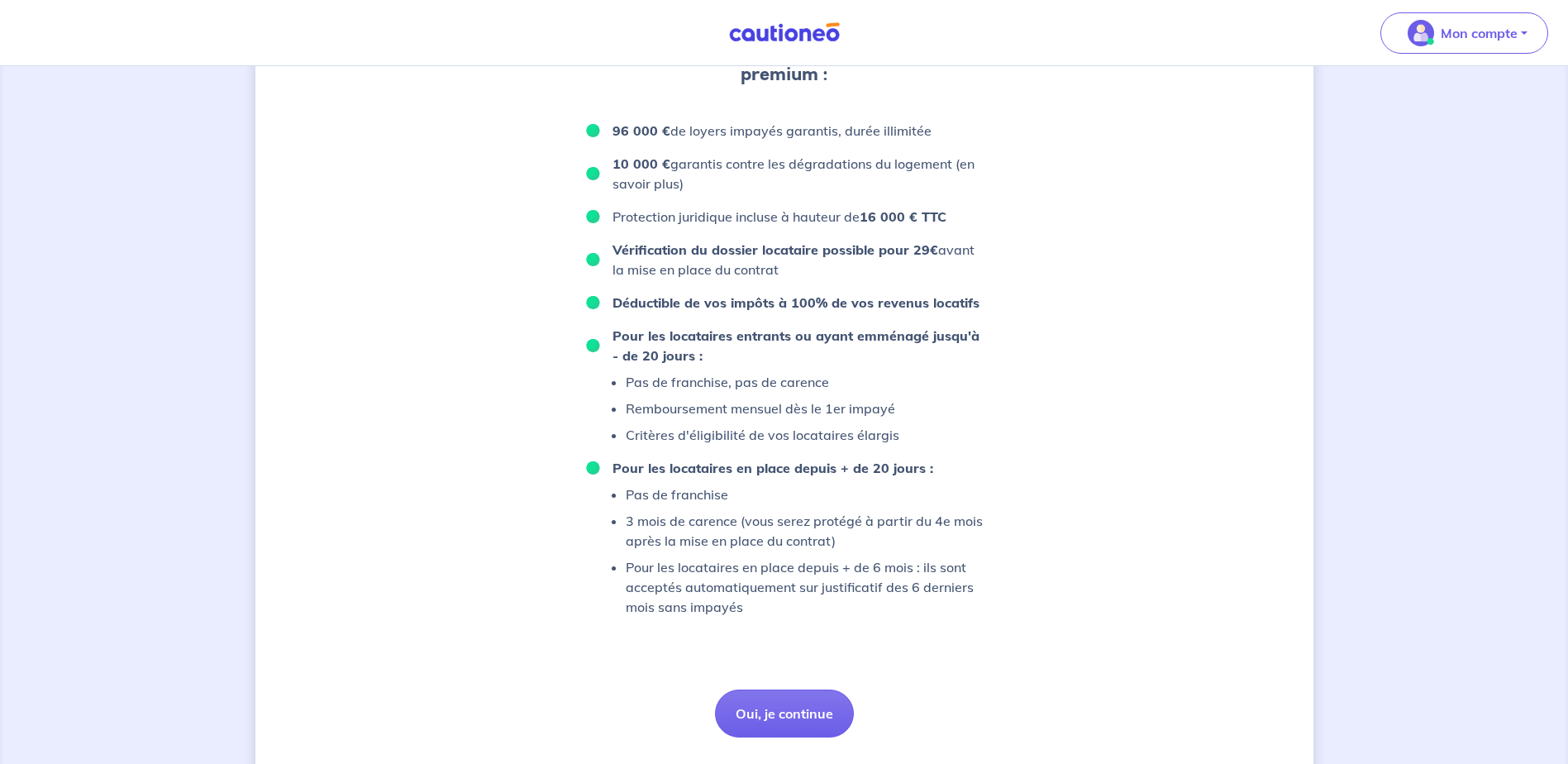
scroll to position [967, 0]
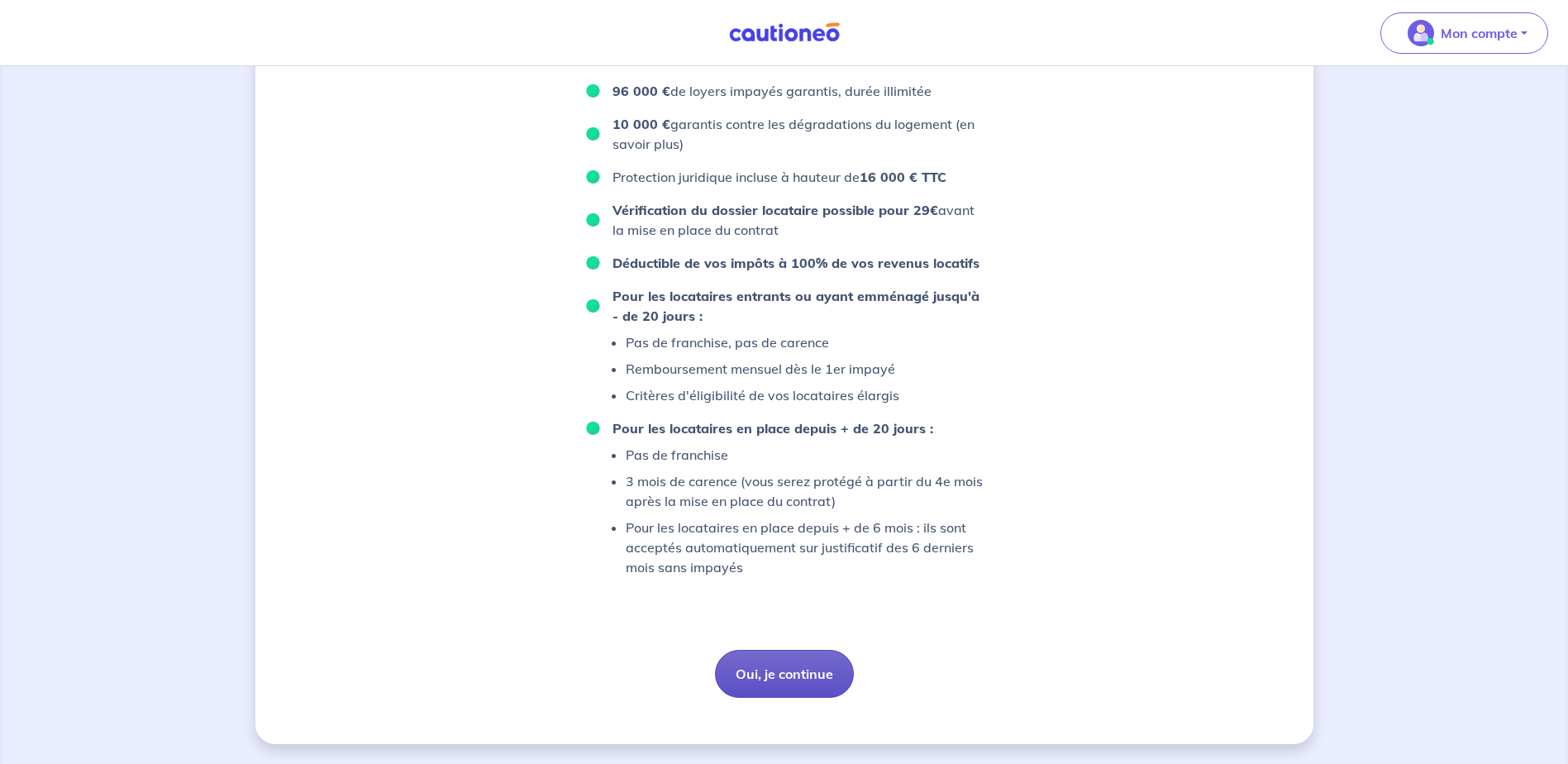
click at [821, 651] on button "Oui, je continue" at bounding box center [785, 673] width 139 height 48
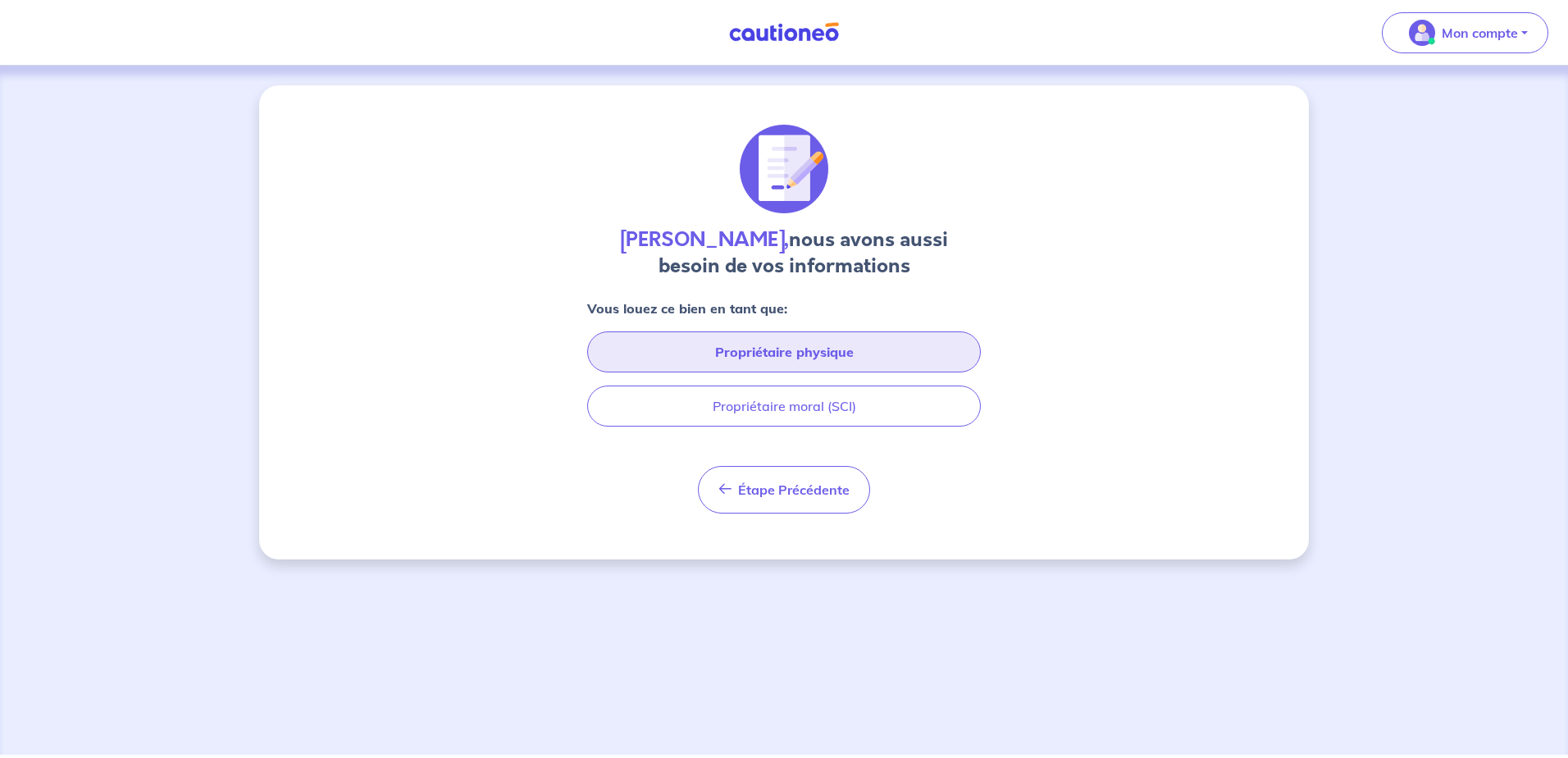
click at [817, 360] on button "Propriétaire physique" at bounding box center [784, 352] width 394 height 41
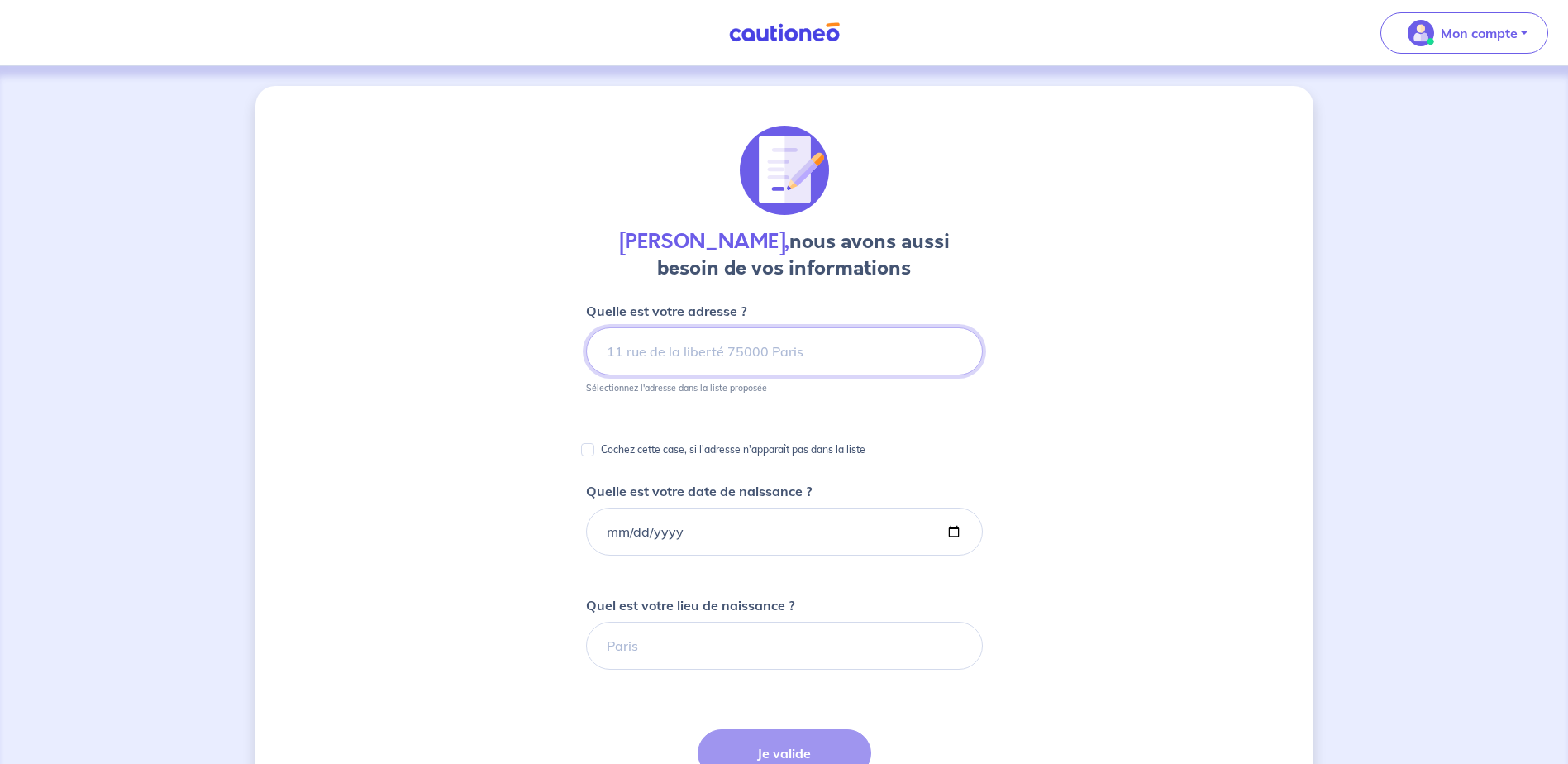
click at [824, 362] on input at bounding box center [785, 350] width 397 height 48
click at [831, 369] on input "[STREET_ADDRESS]" at bounding box center [785, 350] width 397 height 48
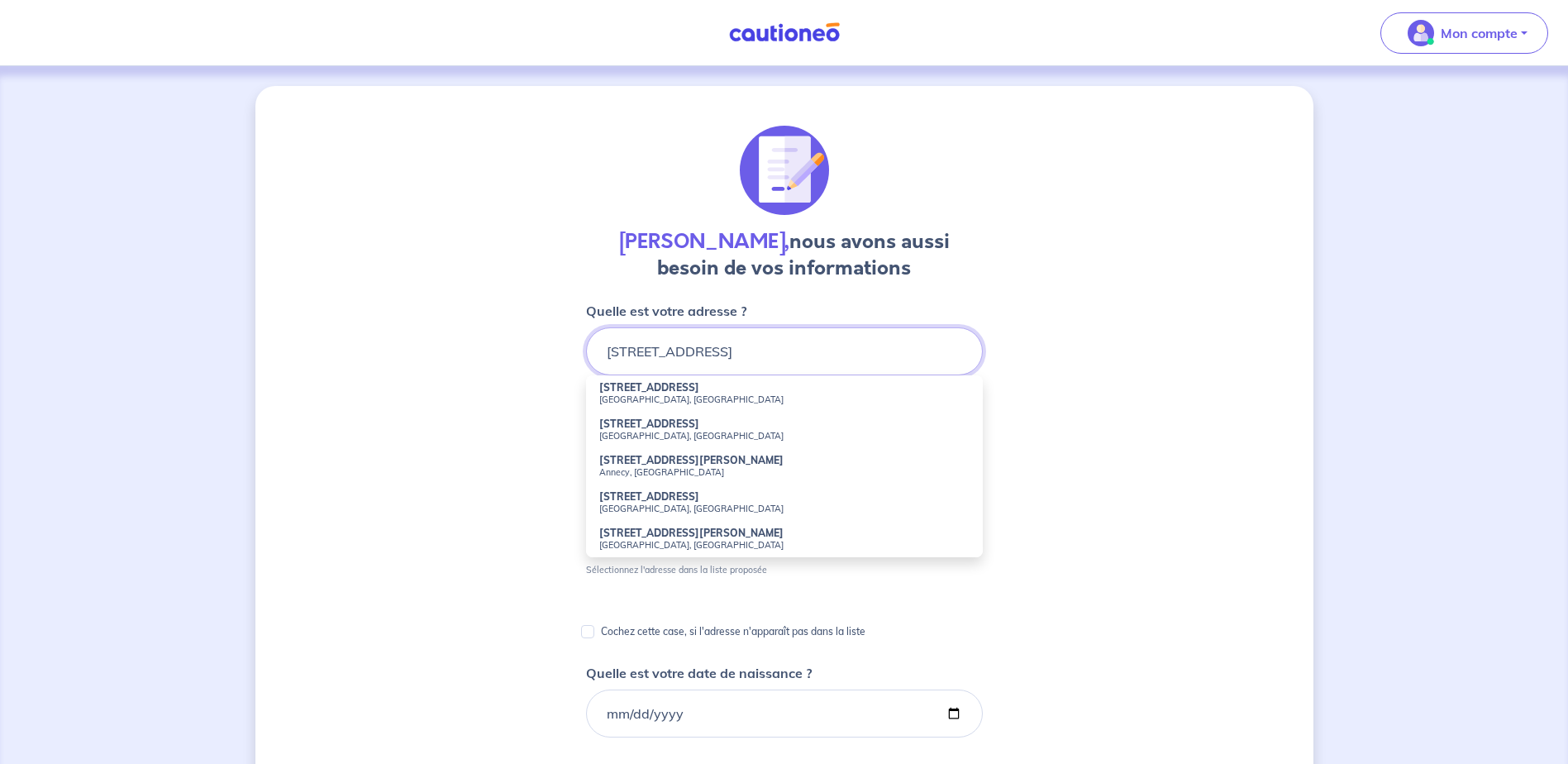
drag, startPoint x: 831, startPoint y: 369, endPoint x: 455, endPoint y: 338, distance: 377.3
click at [453, 341] on div "[PERSON_NAME], nous avons aussi besoin de vos informations Quelle est votre adr…" at bounding box center [785, 711] width 1058 height 1251
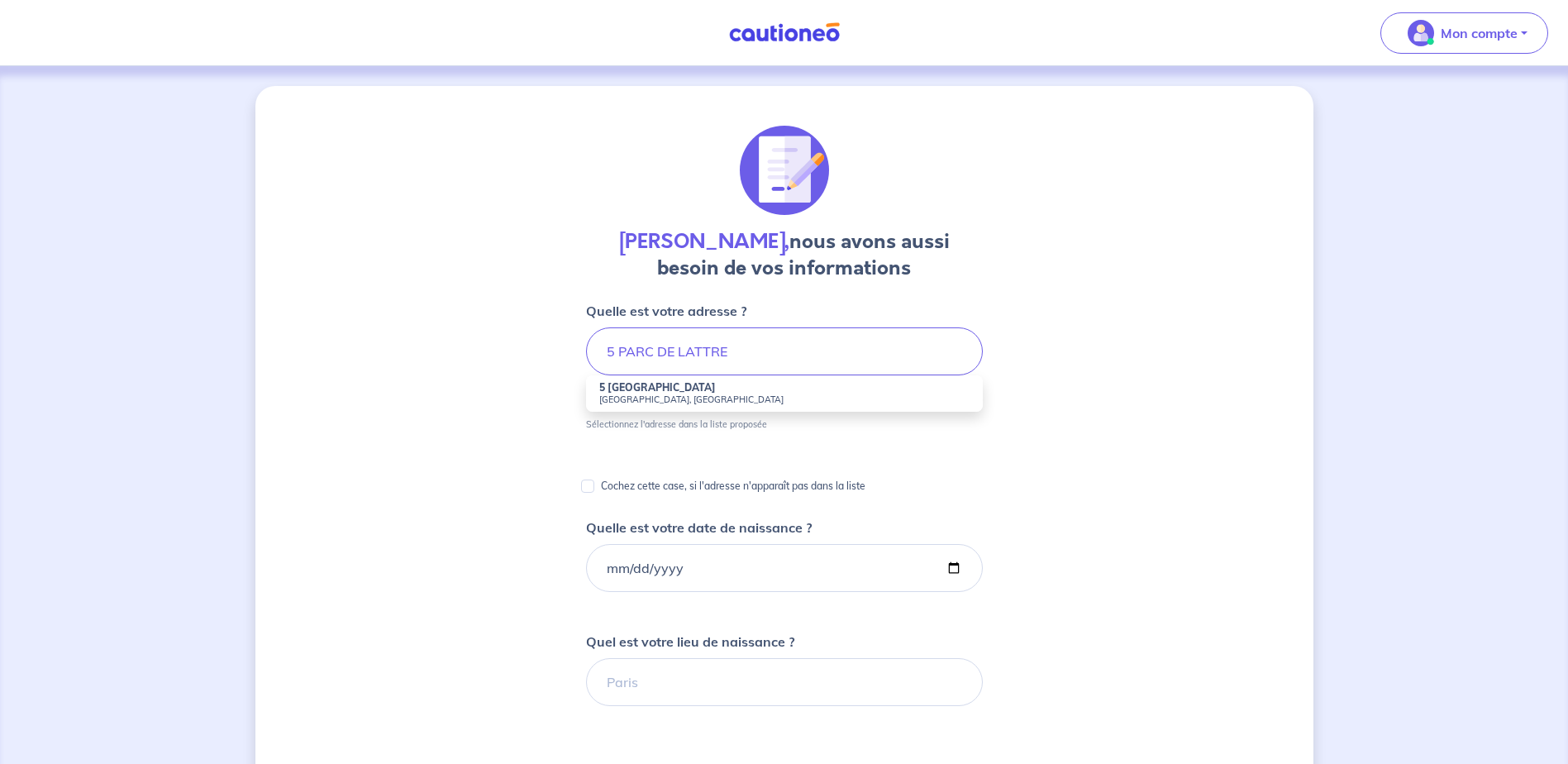
click at [669, 375] on li "5 [GEOGRAPHIC_DATA] Courbevoie, [GEOGRAPHIC_DATA]" at bounding box center [785, 394] width 397 height 36
type input "5 [GEOGRAPHIC_DATA][PERSON_NAME], [GEOGRAPHIC_DATA], [GEOGRAPHIC_DATA]"
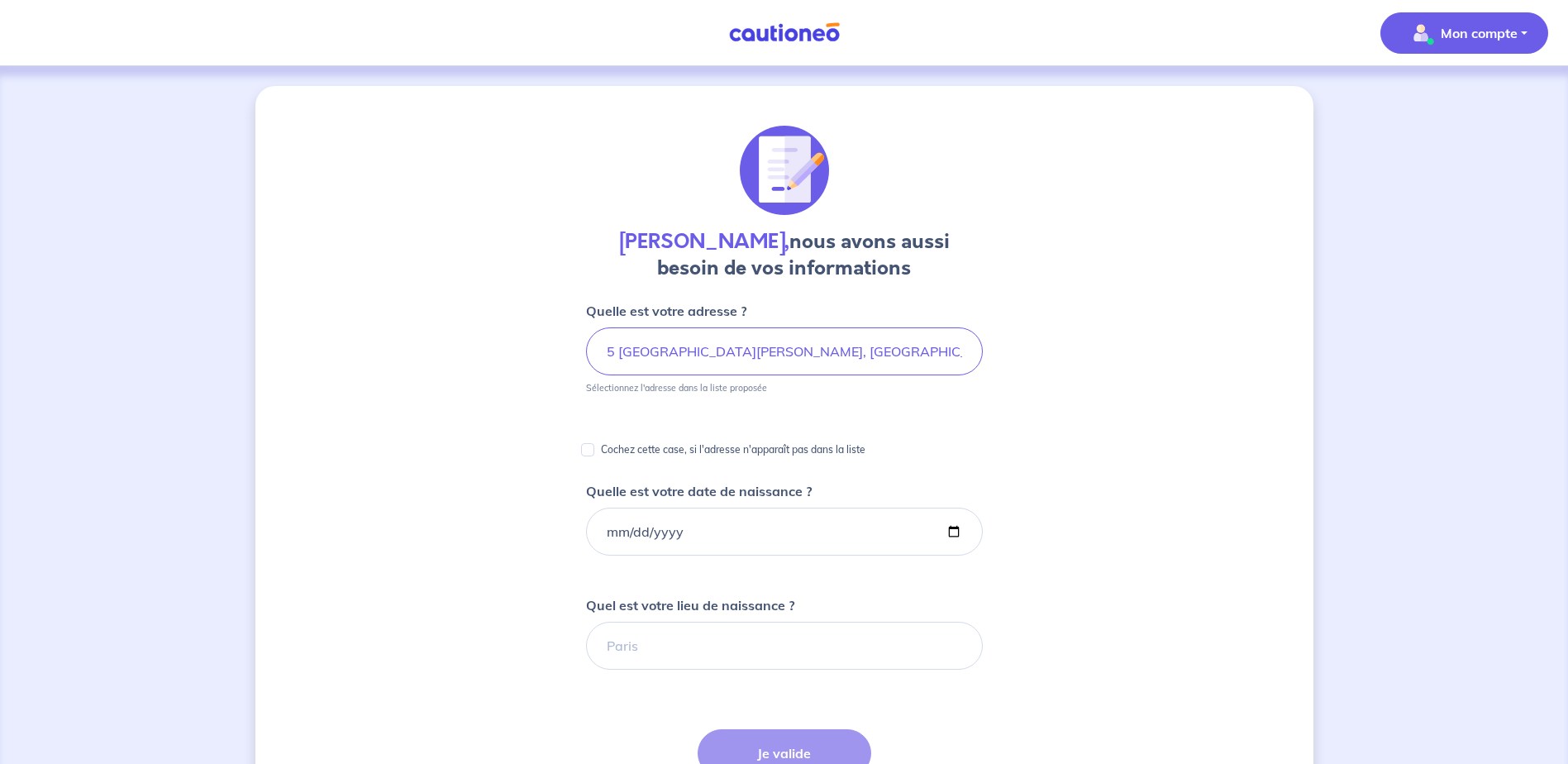
click at [1434, 26] on img "button" at bounding box center [1421, 33] width 27 height 27
click at [1434, 98] on link "Mes informations" at bounding box center [1447, 102] width 133 height 27
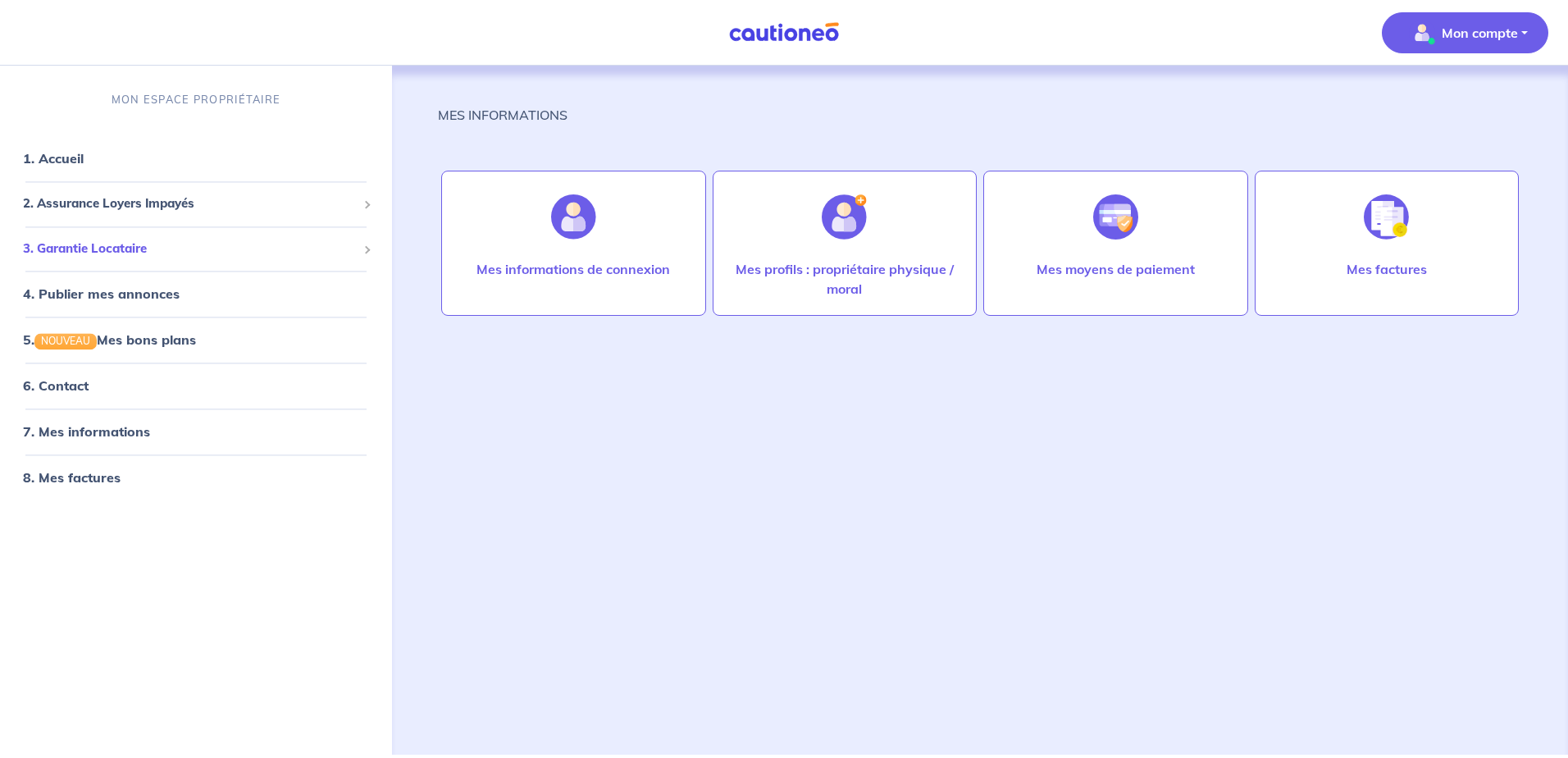
click at [119, 253] on span "3. Garantie Locataire" at bounding box center [190, 249] width 334 height 19
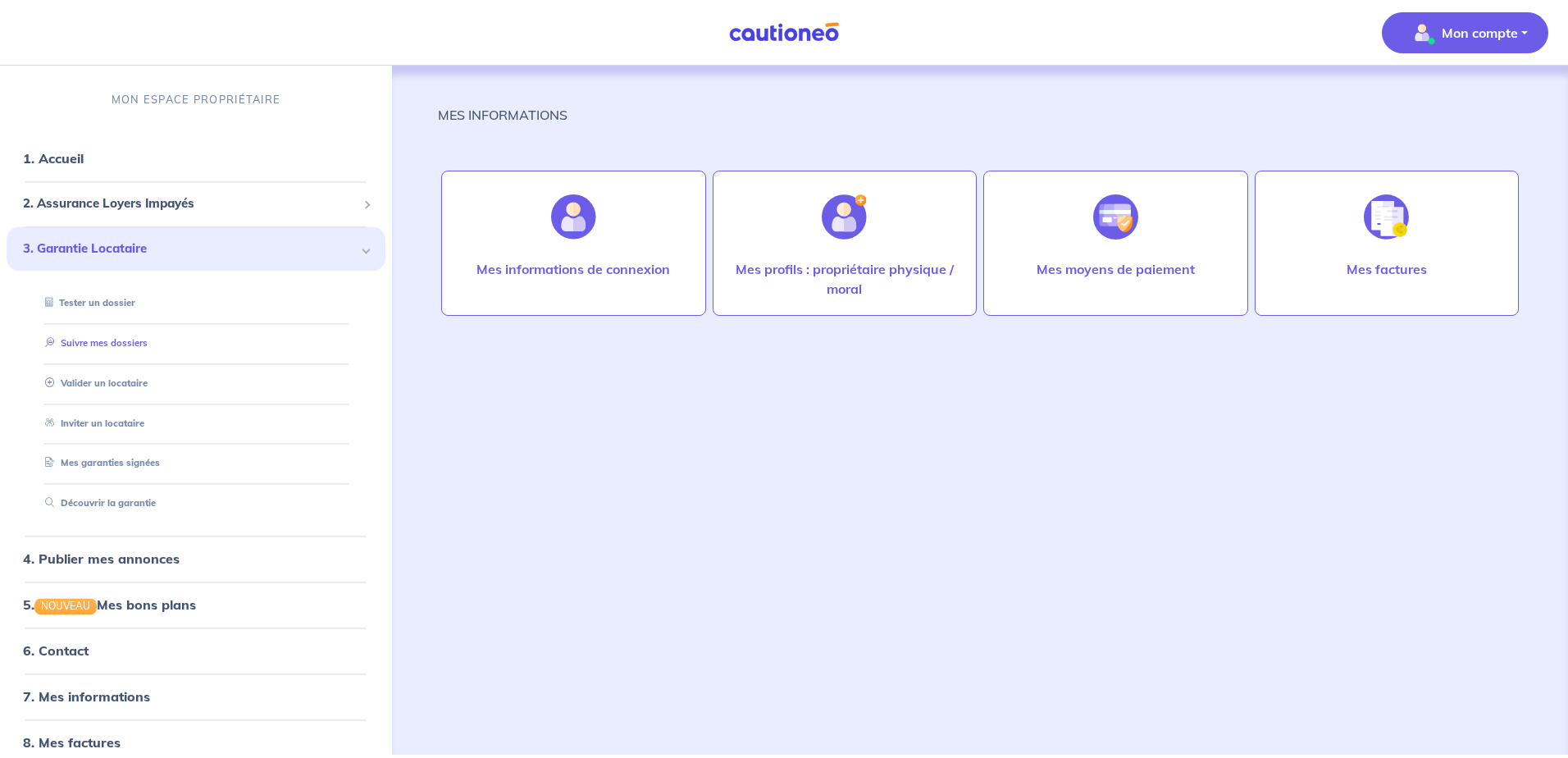
click at [132, 347] on link "Suivre mes dossiers" at bounding box center [93, 342] width 109 height 11
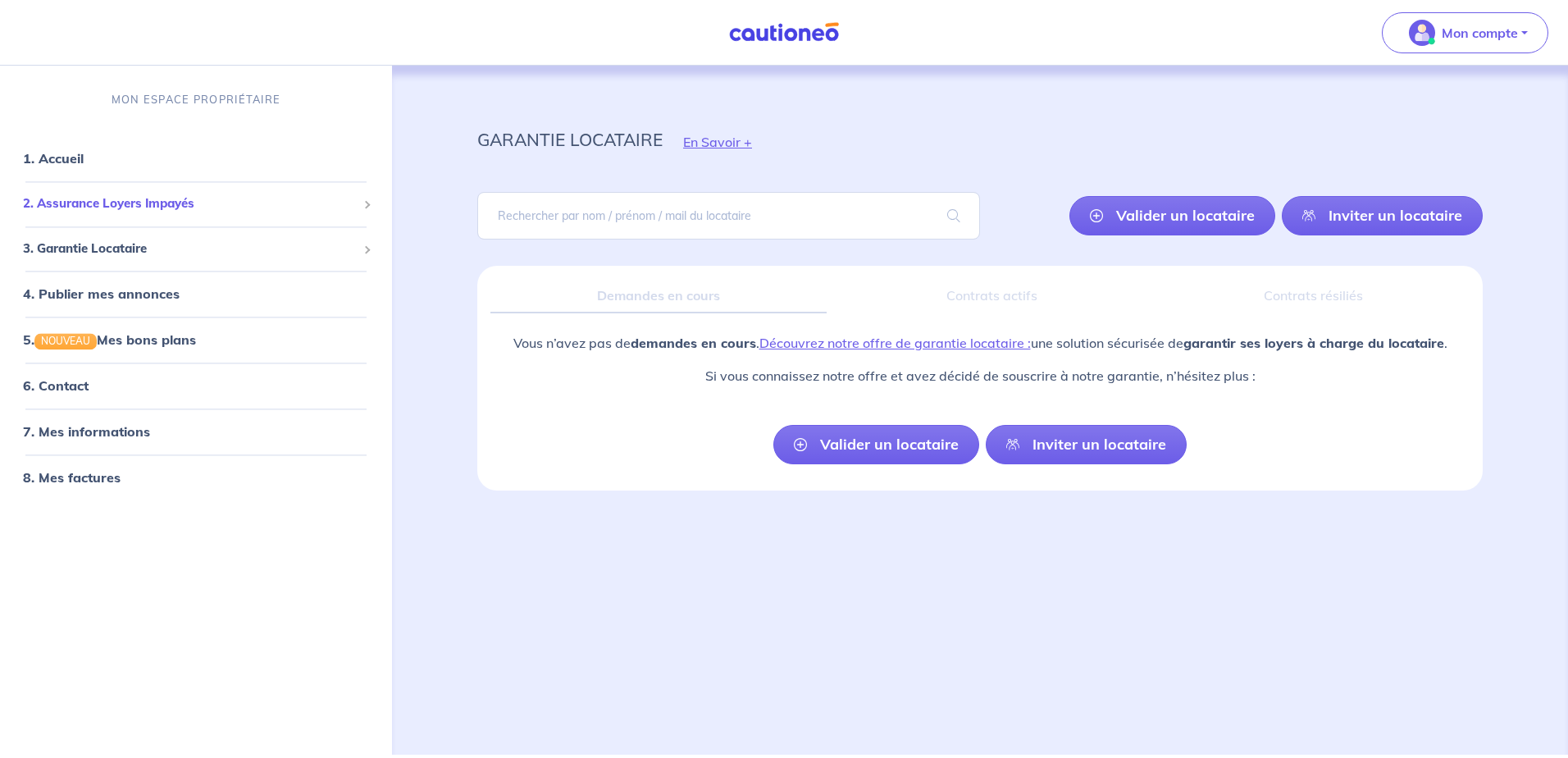
click at [167, 196] on span "2. Assurance Loyers Impayés" at bounding box center [190, 205] width 334 height 19
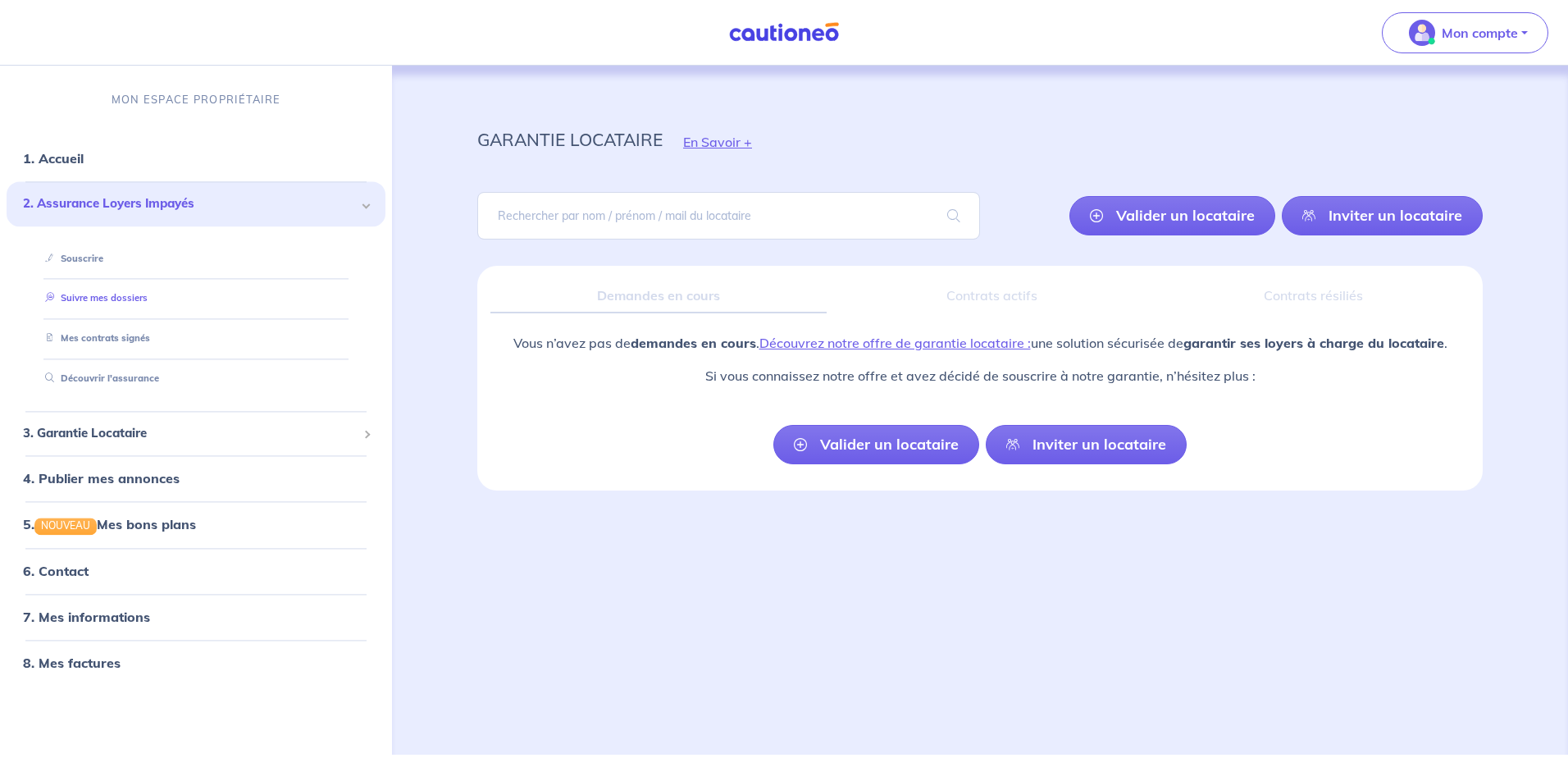
click at [148, 304] on link "Suivre mes dossiers" at bounding box center [93, 298] width 109 height 11
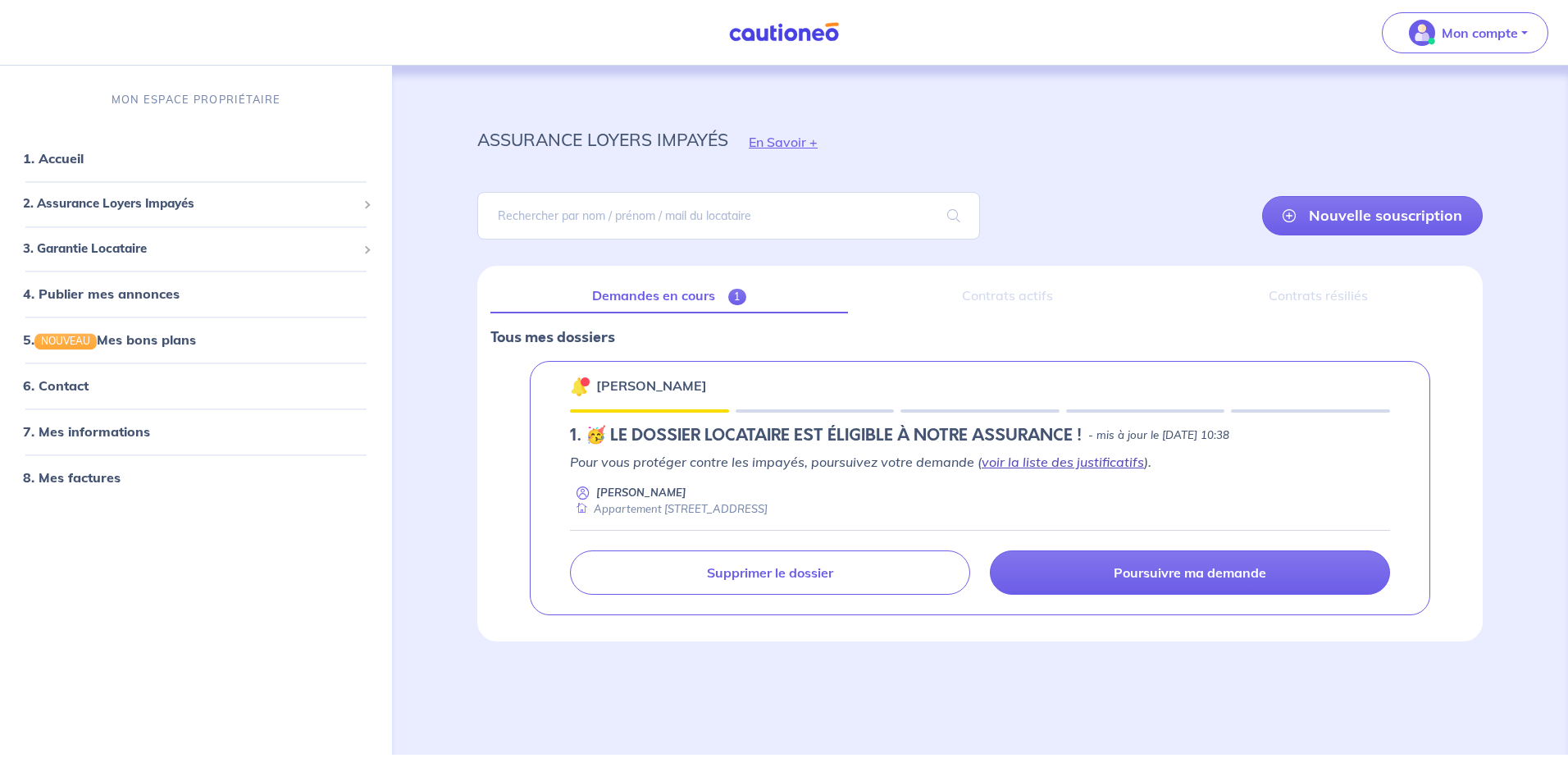
click at [1109, 467] on link "voir la liste des justificatifs" at bounding box center [1062, 461] width 163 height 16
